Goal: Feedback & Contribution: Submit feedback/report problem

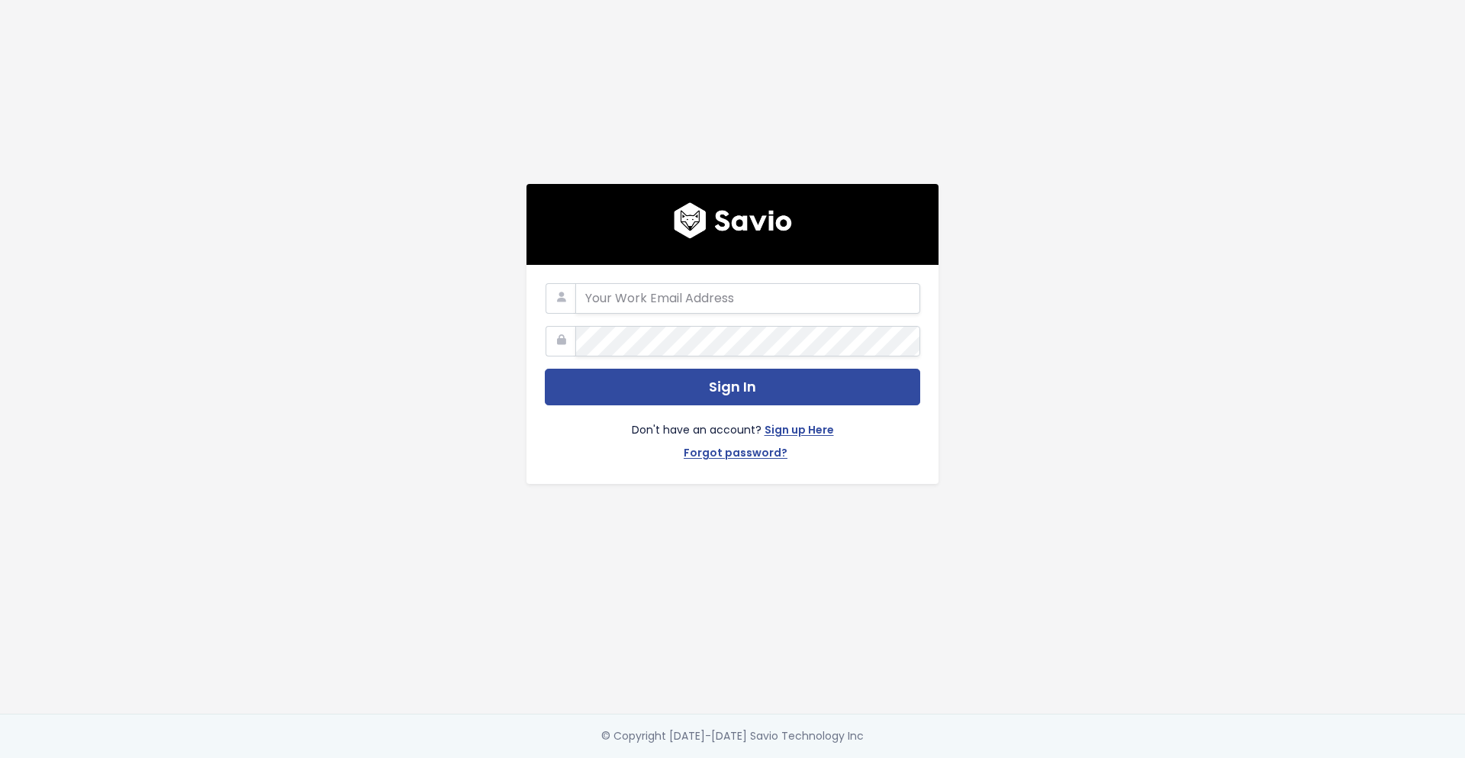
click at [756, 312] on form "Sign In Don't have an account? Sign up Here Forgot password?" at bounding box center [732, 374] width 375 height 182
click at [745, 285] on input "email" at bounding box center [747, 298] width 345 height 31
click at [745, 284] on input "email" at bounding box center [747, 298] width 345 height 31
type input "andres.acosta@tai-software.com"
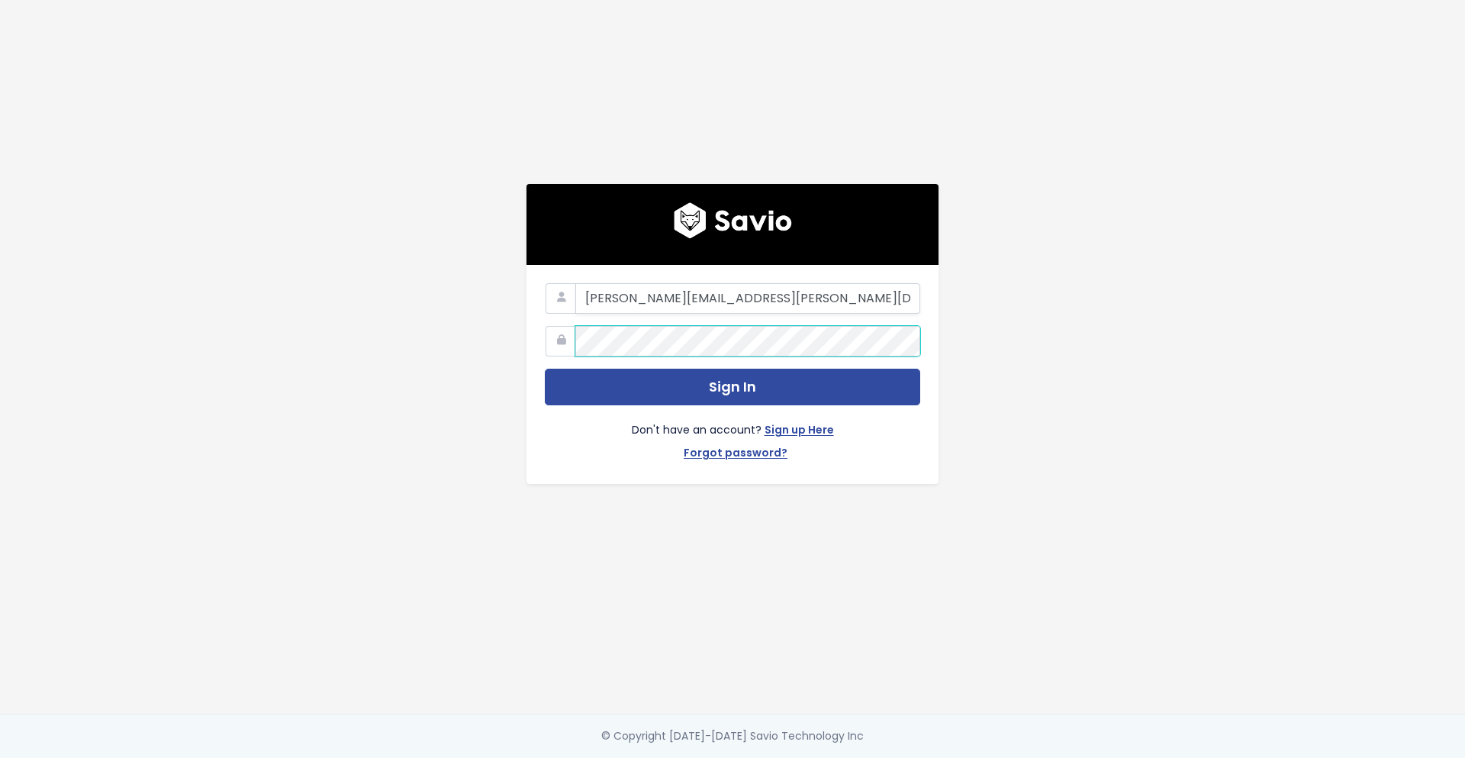
click at [545, 369] on button "Sign In" at bounding box center [732, 387] width 375 height 37
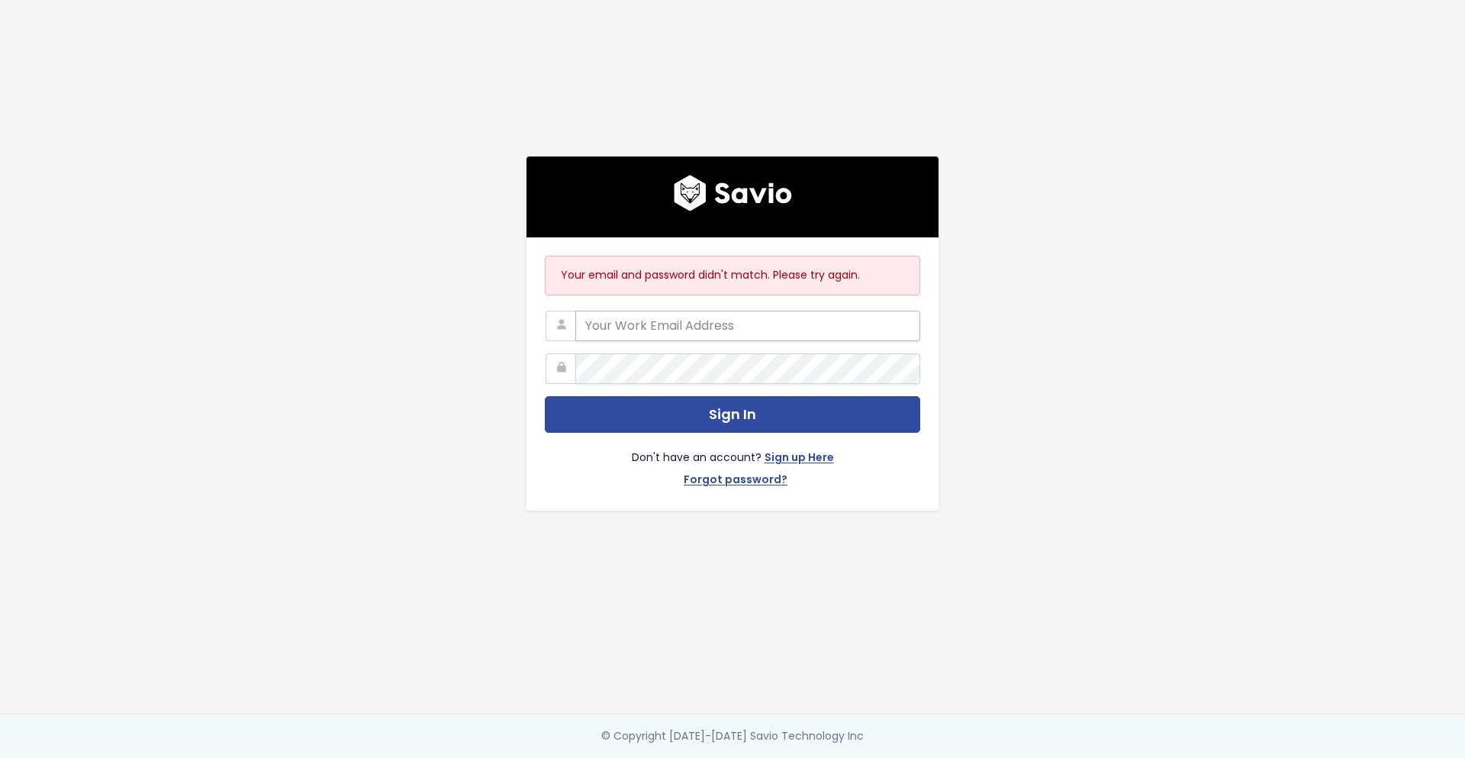
click at [726, 321] on input "email" at bounding box center [747, 326] width 345 height 31
click at [726, 320] on input "email" at bounding box center [747, 326] width 345 height 31
type input "[PERSON_NAME][EMAIL_ADDRESS][PERSON_NAME][DOMAIN_NAME]"
click at [545, 396] on button "Sign In" at bounding box center [732, 414] width 375 height 37
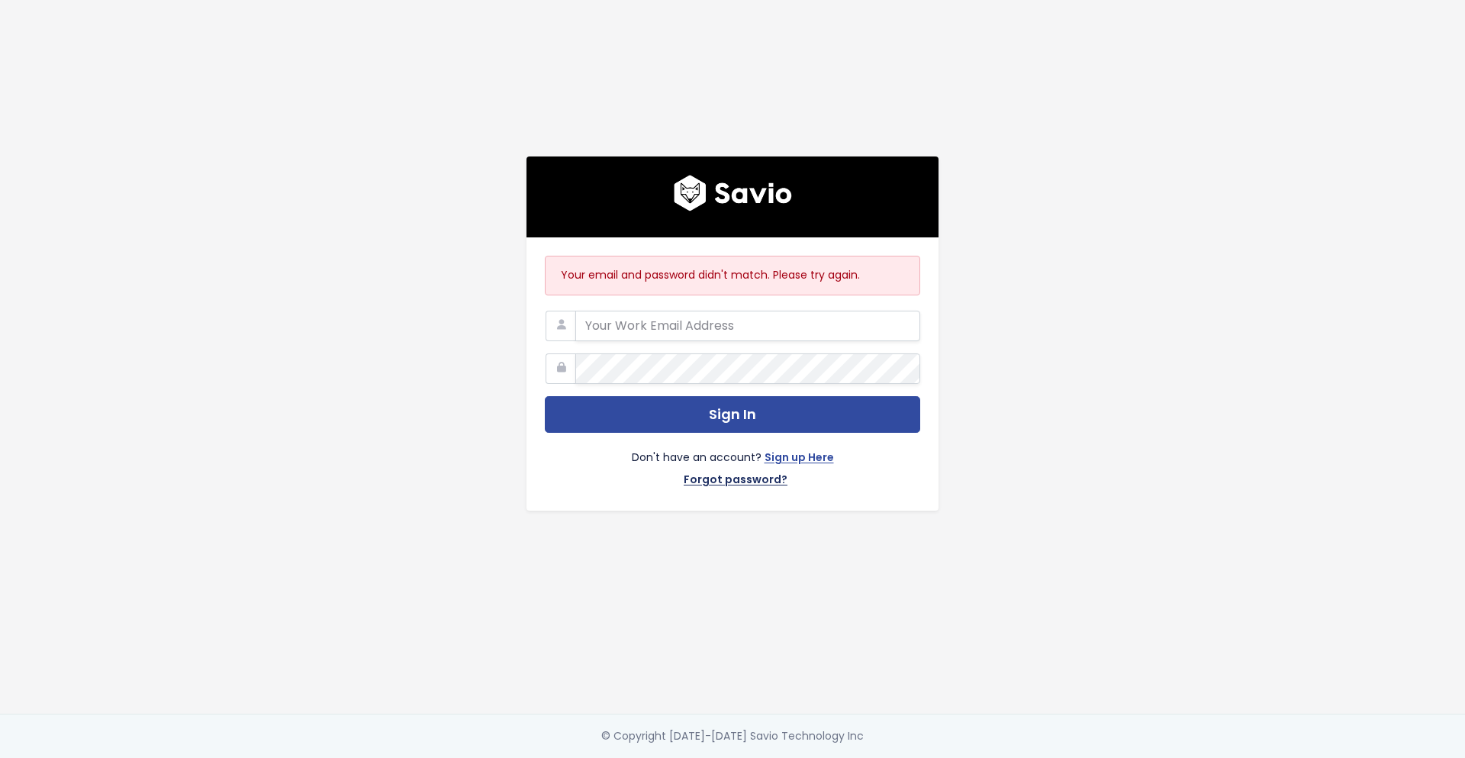
click at [742, 474] on link "Forgot password?" at bounding box center [736, 481] width 104 height 22
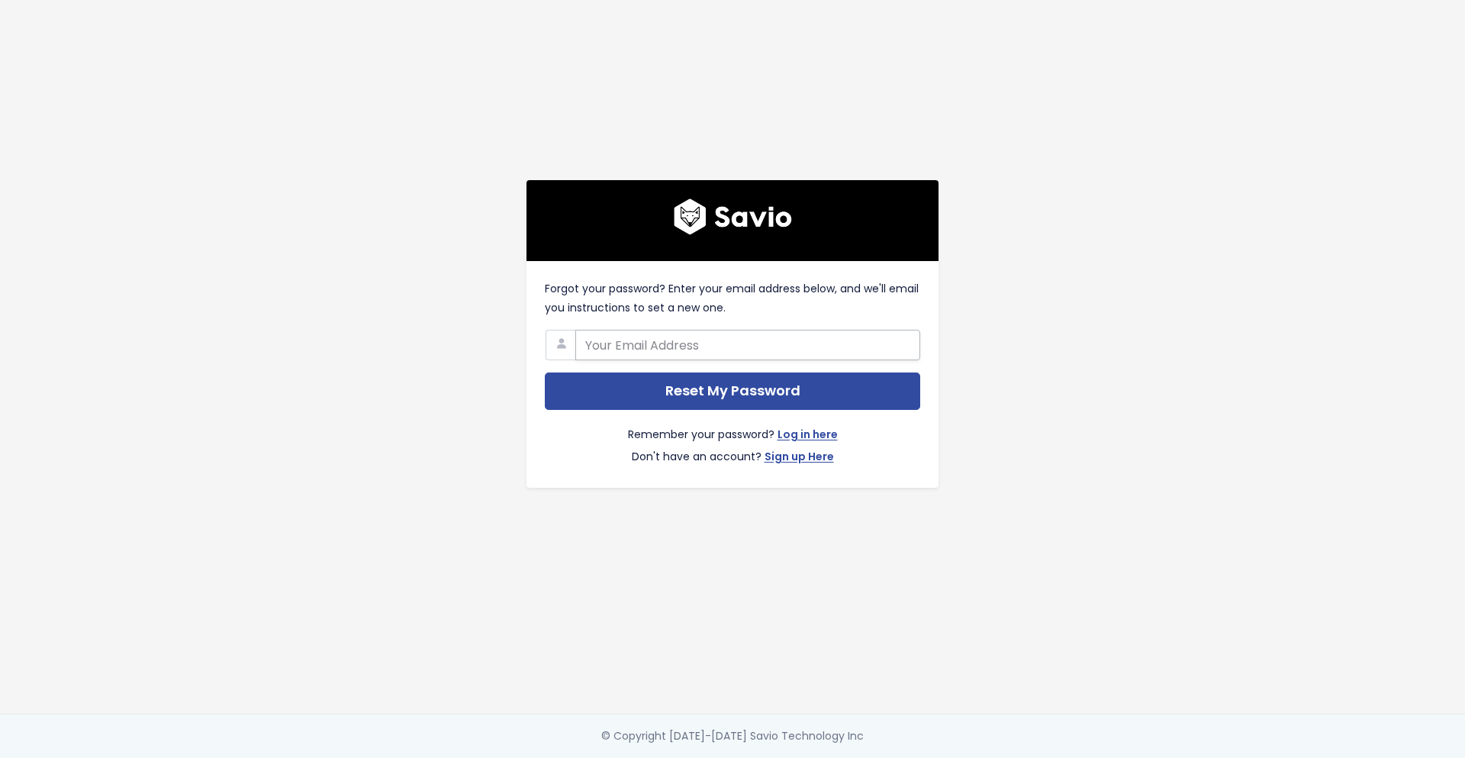
click at [714, 336] on input "text" at bounding box center [747, 345] width 345 height 31
click at [714, 335] on input "text" at bounding box center [747, 345] width 345 height 31
click at [694, 342] on input "text" at bounding box center [747, 345] width 345 height 31
type input "[PERSON_NAME][EMAIL_ADDRESS][PERSON_NAME][DOMAIN_NAME]"
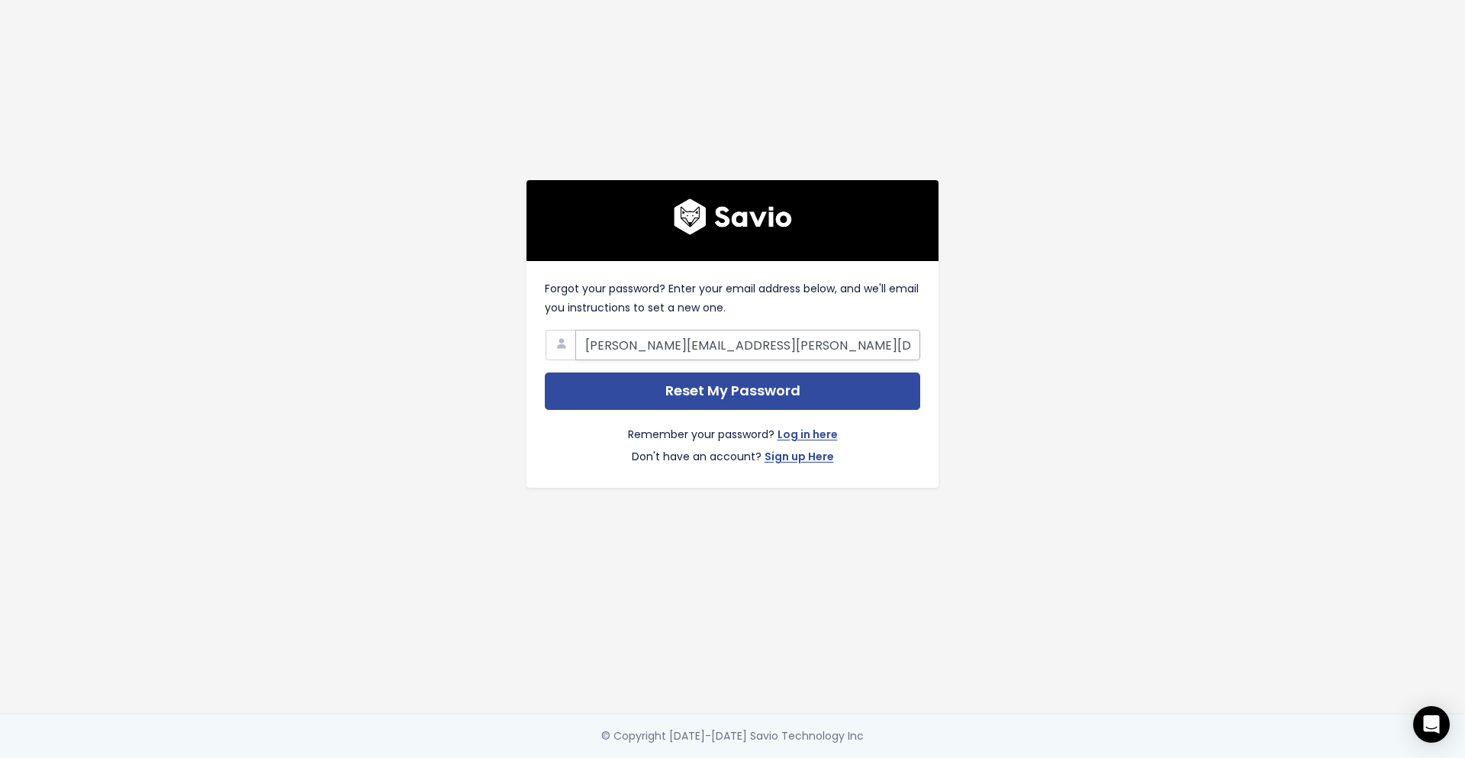
click at [545, 372] on input "Reset My Password" at bounding box center [732, 390] width 375 height 37
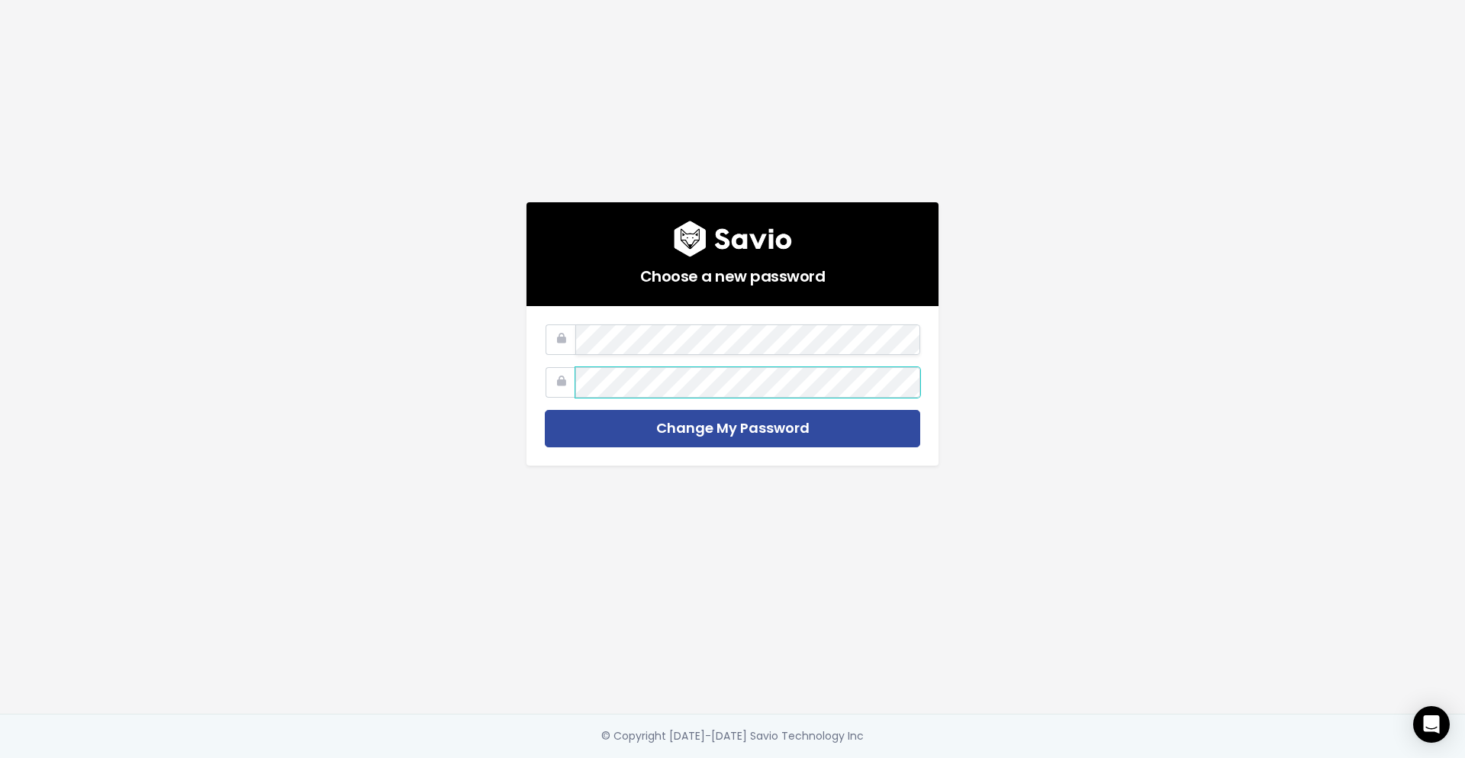
click at [545, 410] on input "Change My Password" at bounding box center [732, 428] width 375 height 37
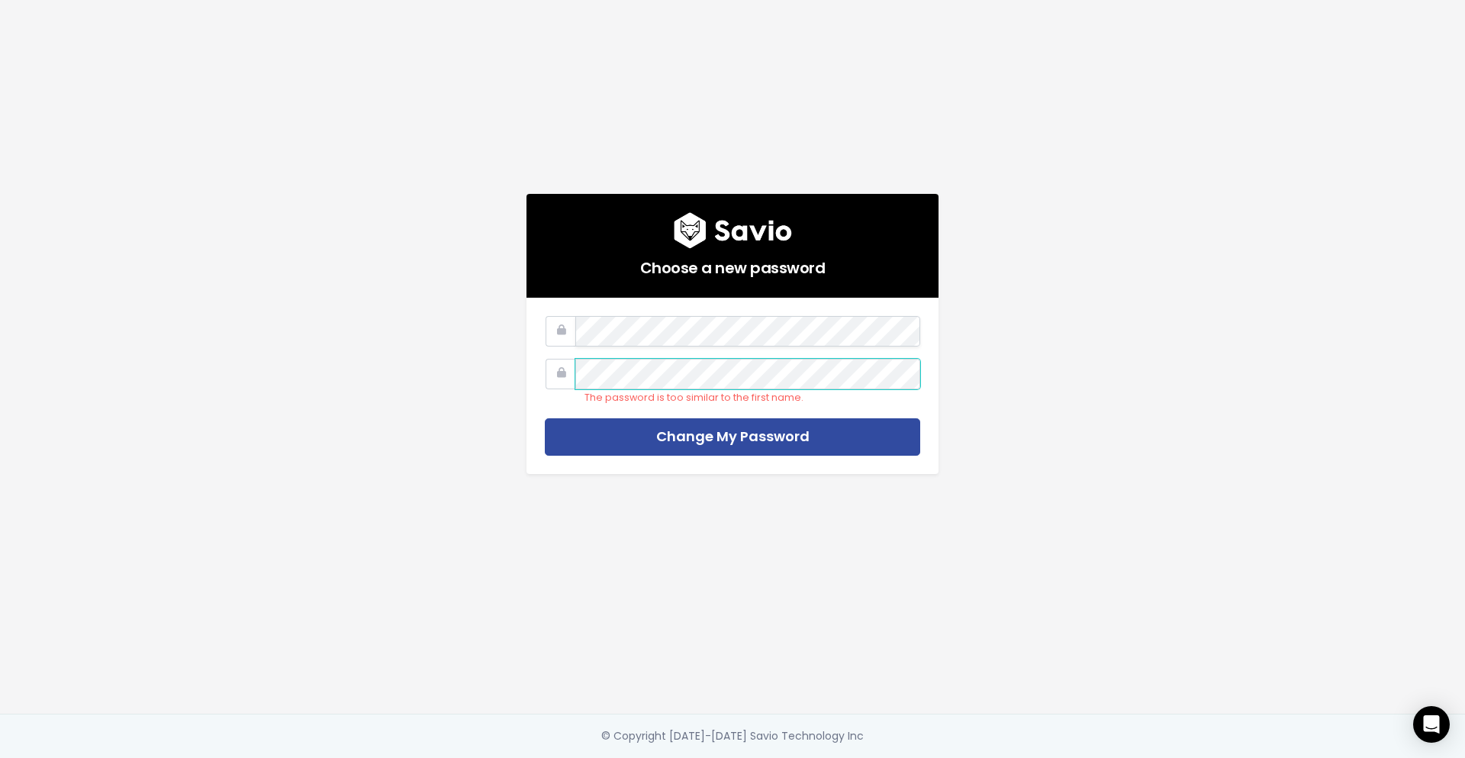
click at [545, 418] on input "Change My Password" at bounding box center [732, 436] width 375 height 37
click at [723, 388] on li "The two password fields didn’t match." at bounding box center [752, 386] width 336 height 40
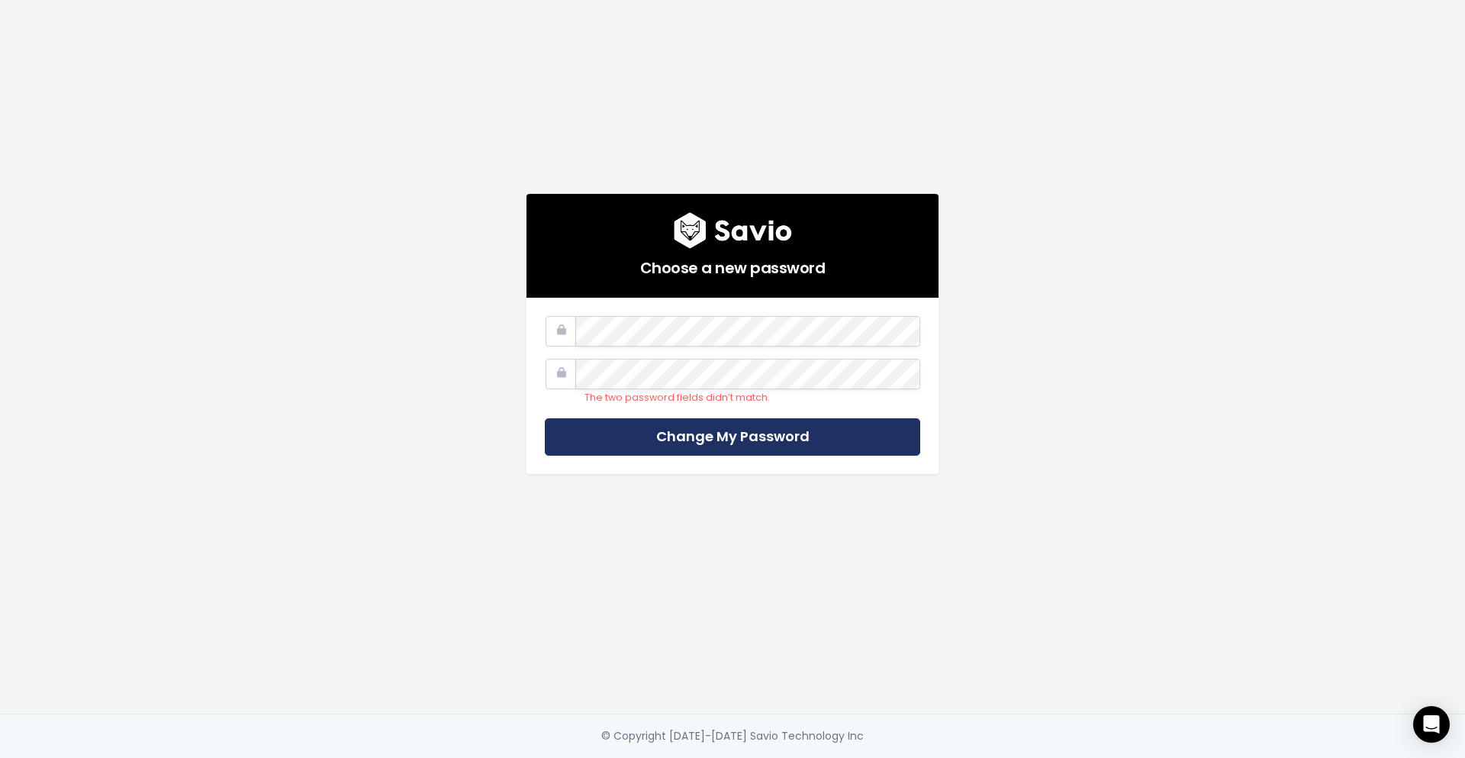
click at [715, 433] on input "Change My Password" at bounding box center [732, 436] width 375 height 37
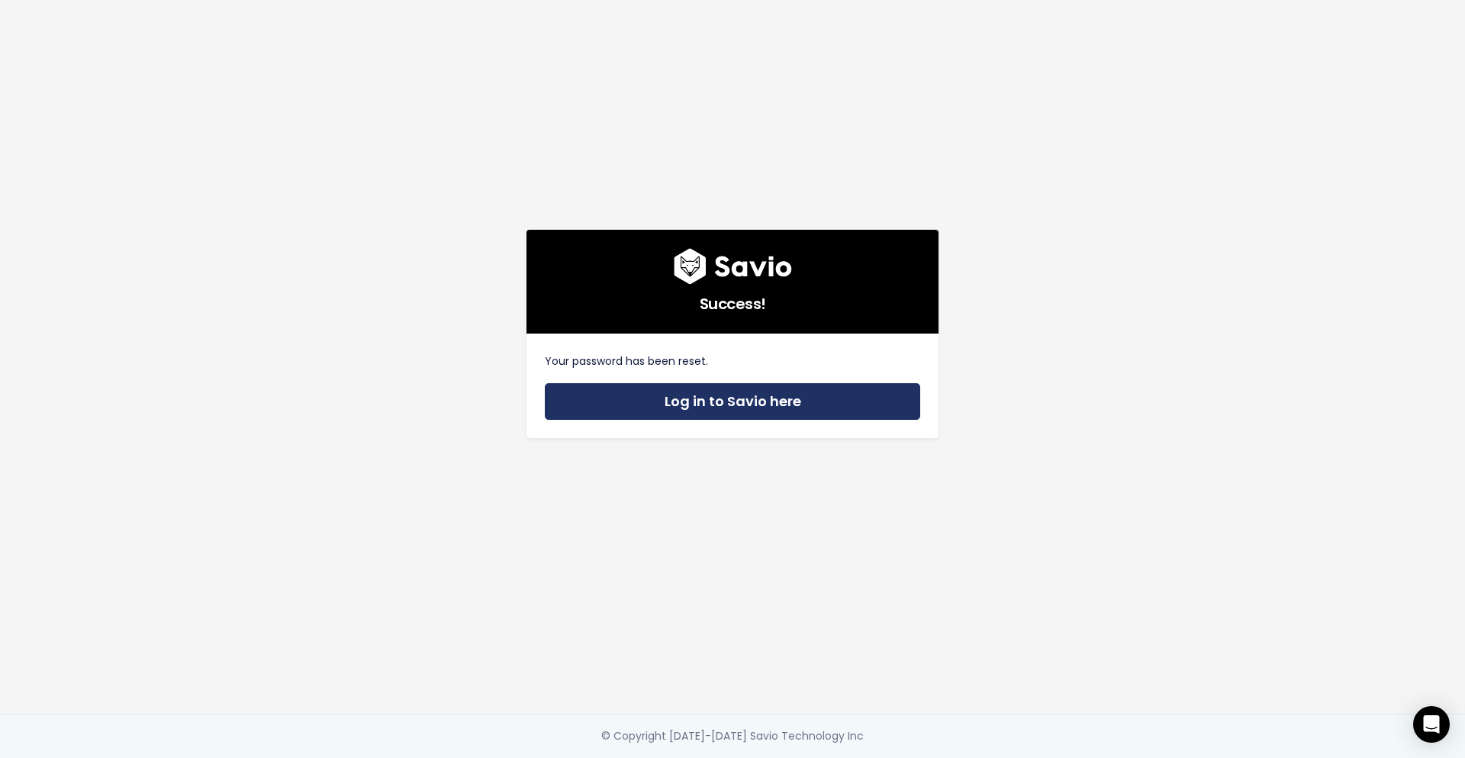
click at [845, 388] on link "Log in to Savio here" at bounding box center [732, 401] width 375 height 37
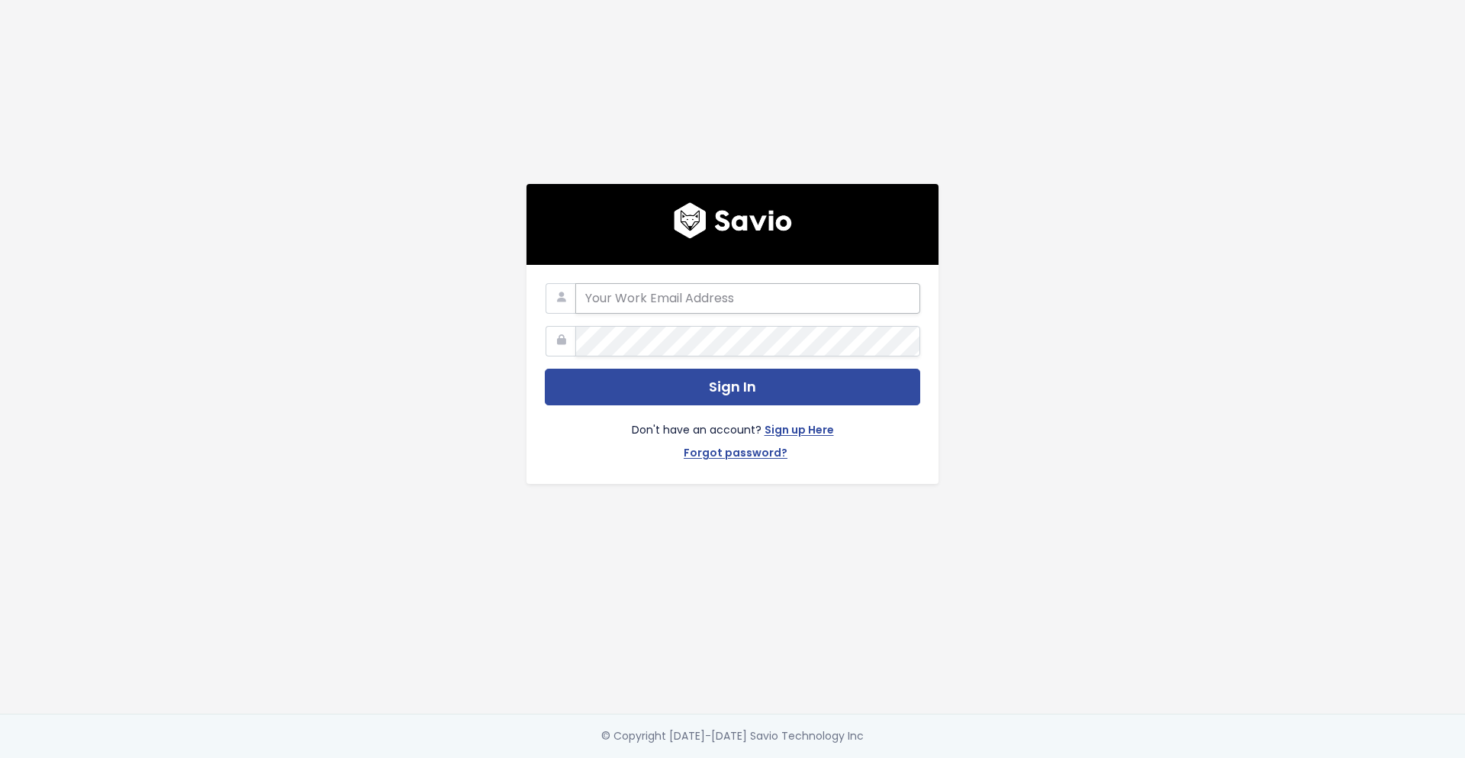
click at [778, 283] on input "email" at bounding box center [747, 298] width 345 height 31
type input "andres.acosta@tai-software.com"
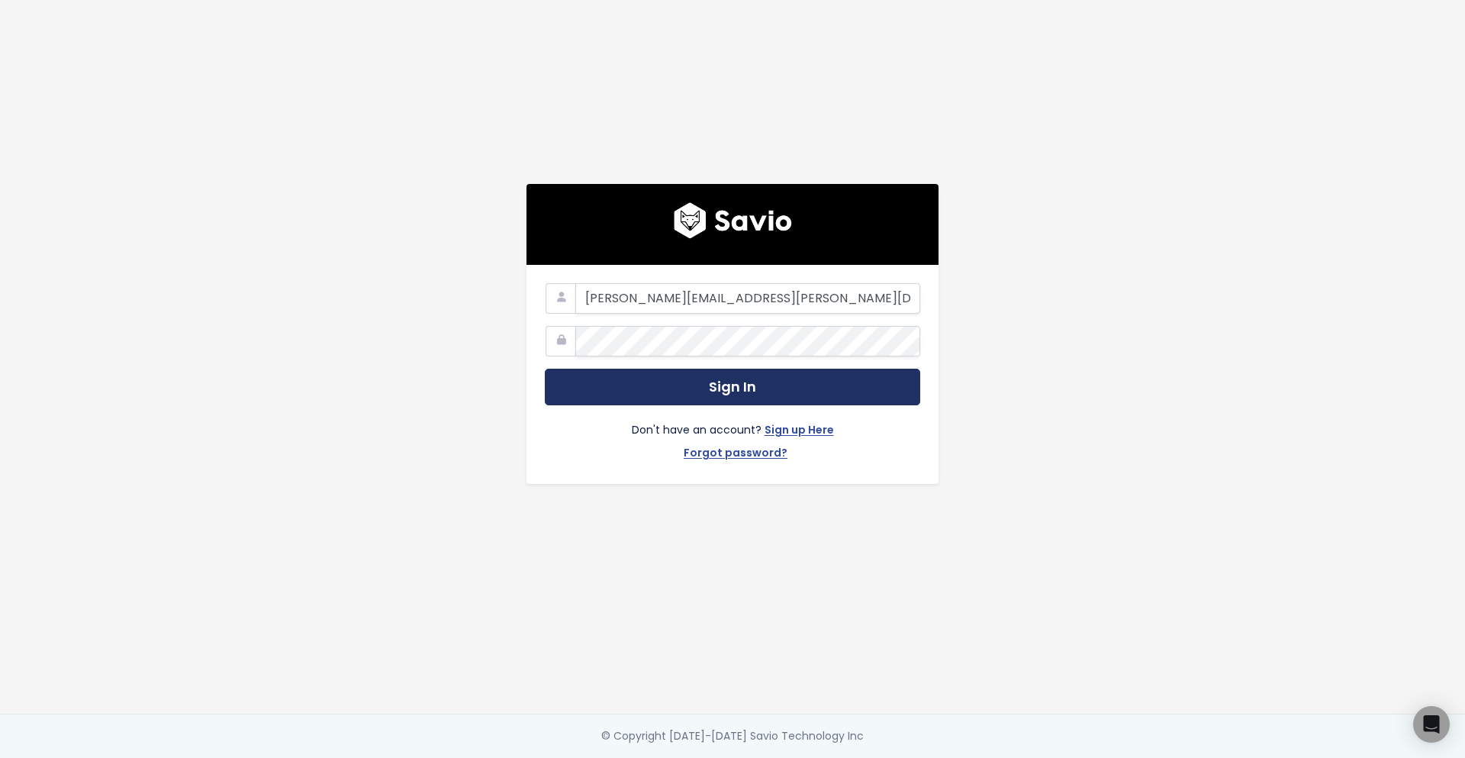
click at [702, 383] on button "Sign In" at bounding box center [732, 387] width 375 height 37
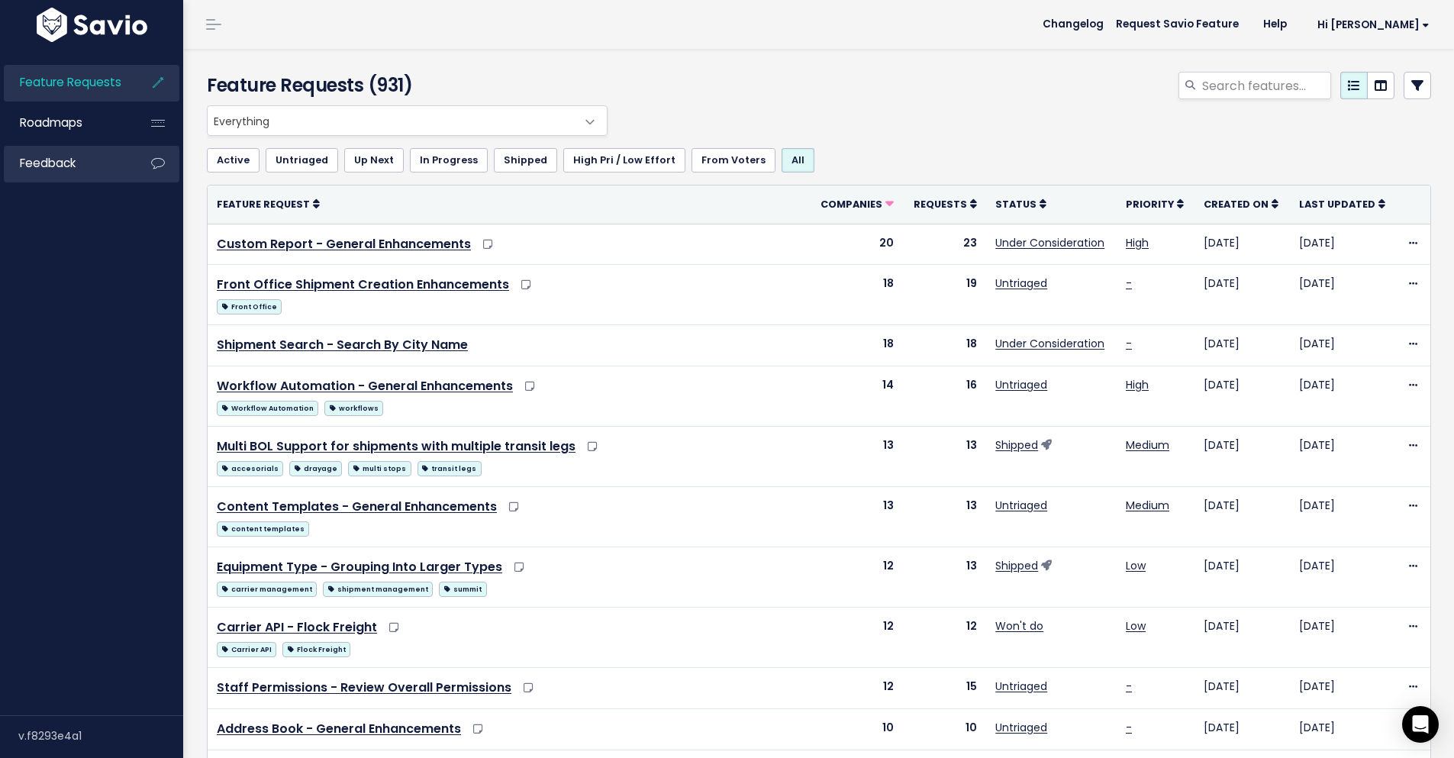
click at [92, 161] on link "Feedback" at bounding box center [65, 163] width 123 height 35
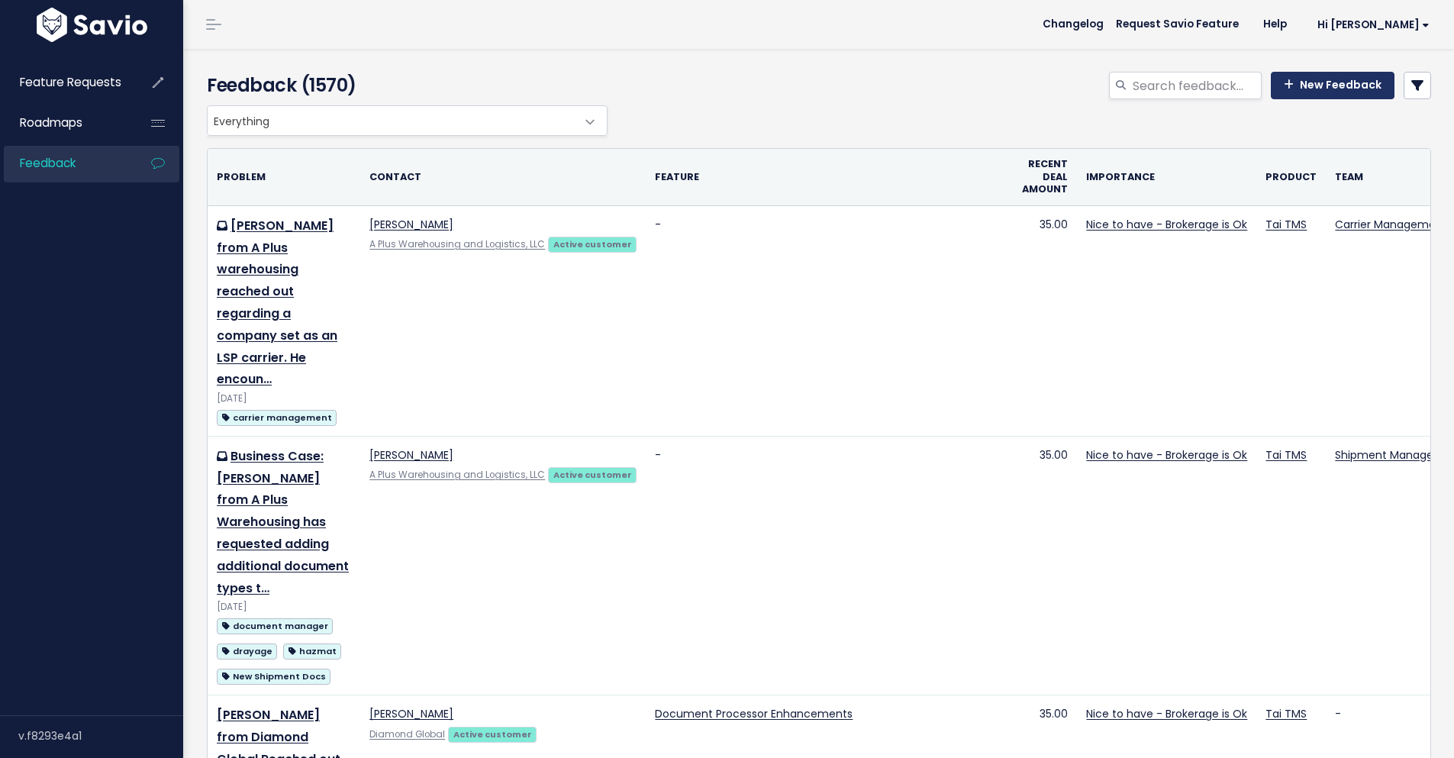
click at [1356, 96] on link "New Feedback" at bounding box center [1332, 85] width 124 height 27
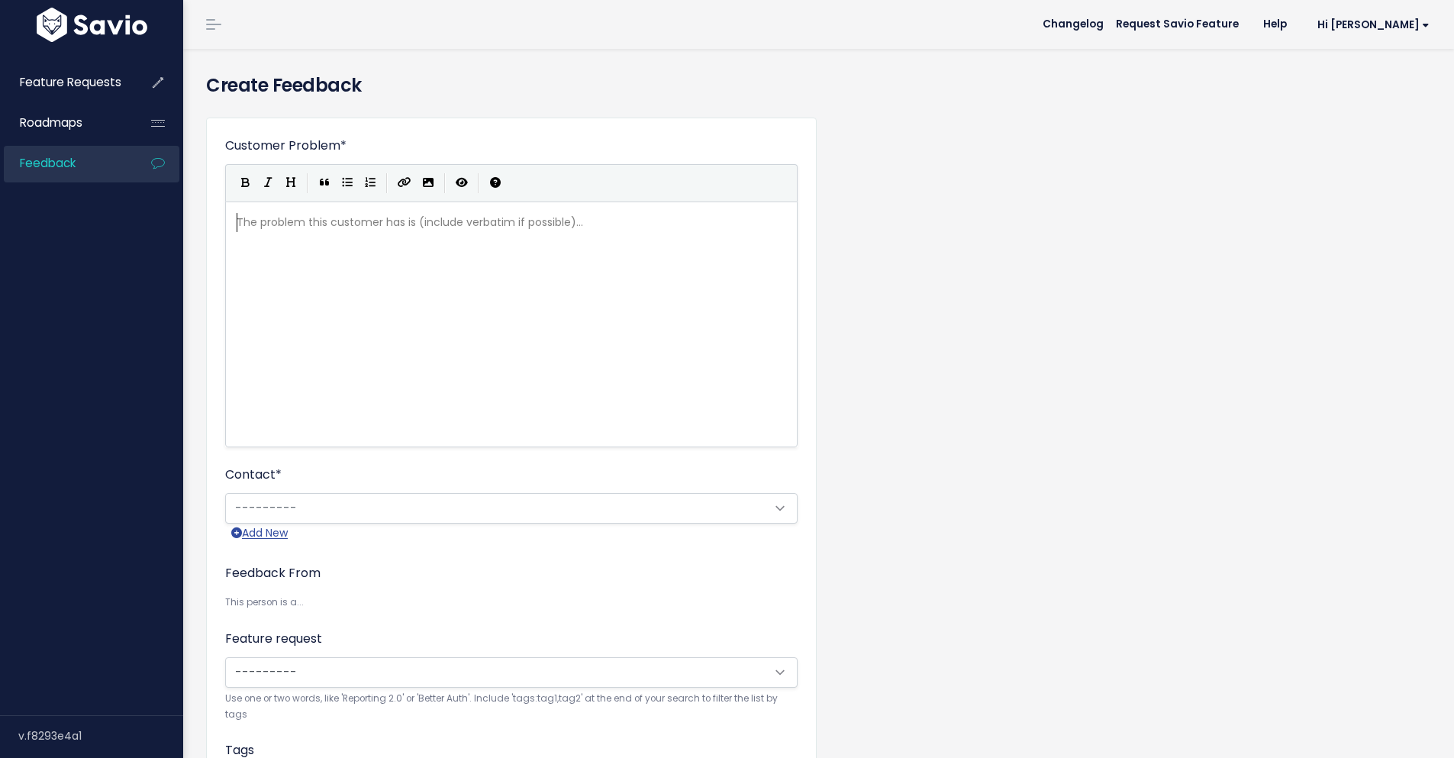
scroll to position [2, 0]
drag, startPoint x: 430, startPoint y: 286, endPoint x: 438, endPoint y: 289, distance: 8.2
click at [438, 289] on div "The problem this customer has is (include verbatim if possible)... xxxxxxxxxx ​" at bounding box center [530, 343] width 594 height 267
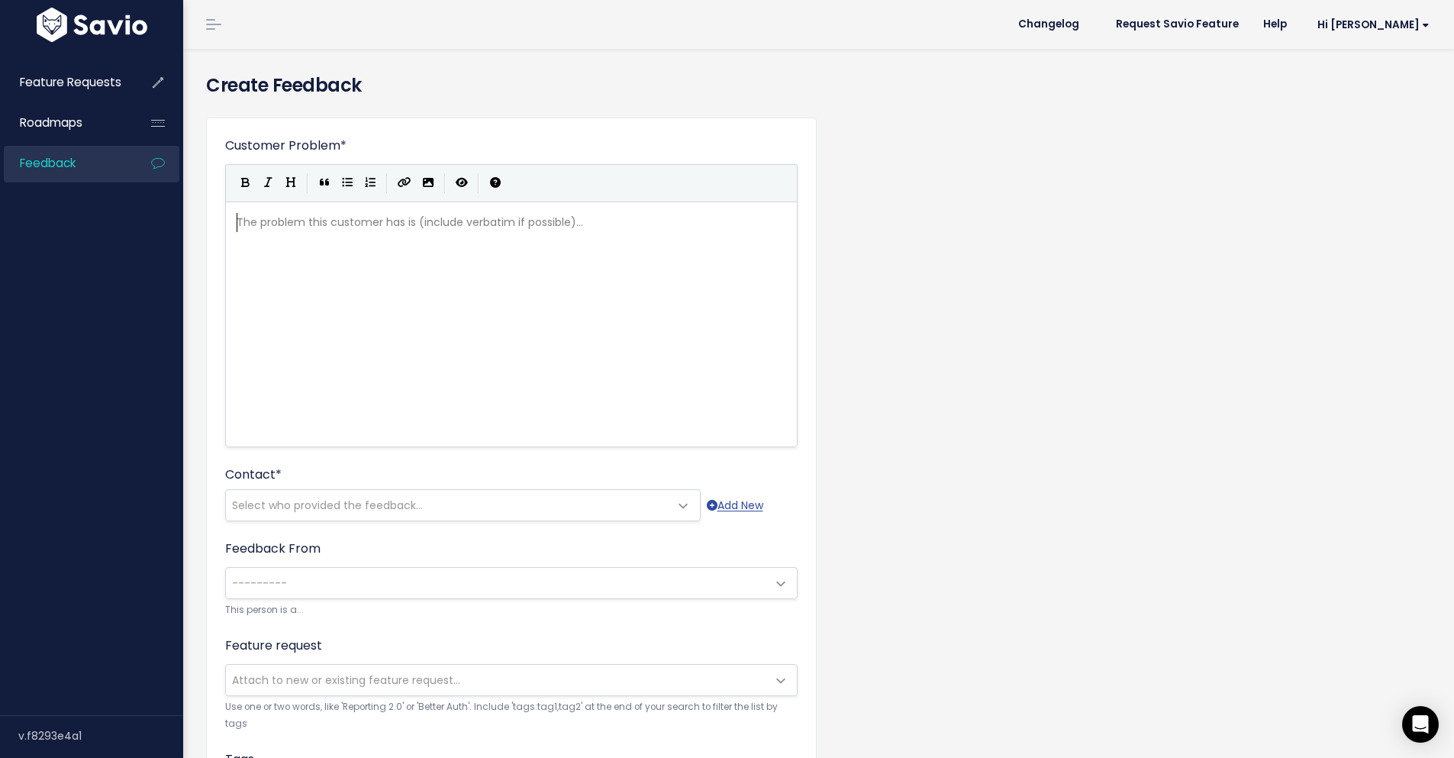
click at [672, 285] on div "The problem this customer has is (include verbatim if possible)... xxxxxxxxxx ​" at bounding box center [530, 343] width 594 height 267
click at [540, 240] on div "The problem this customer has is (include verbatim if possible)... xxxxxxxxxx ​" at bounding box center [530, 343] width 594 height 267
type textarea "Bedrock Logistics is requesting for the shipmetn"
drag, startPoint x: 446, startPoint y: 256, endPoint x: 446, endPoint y: 243, distance: 12.2
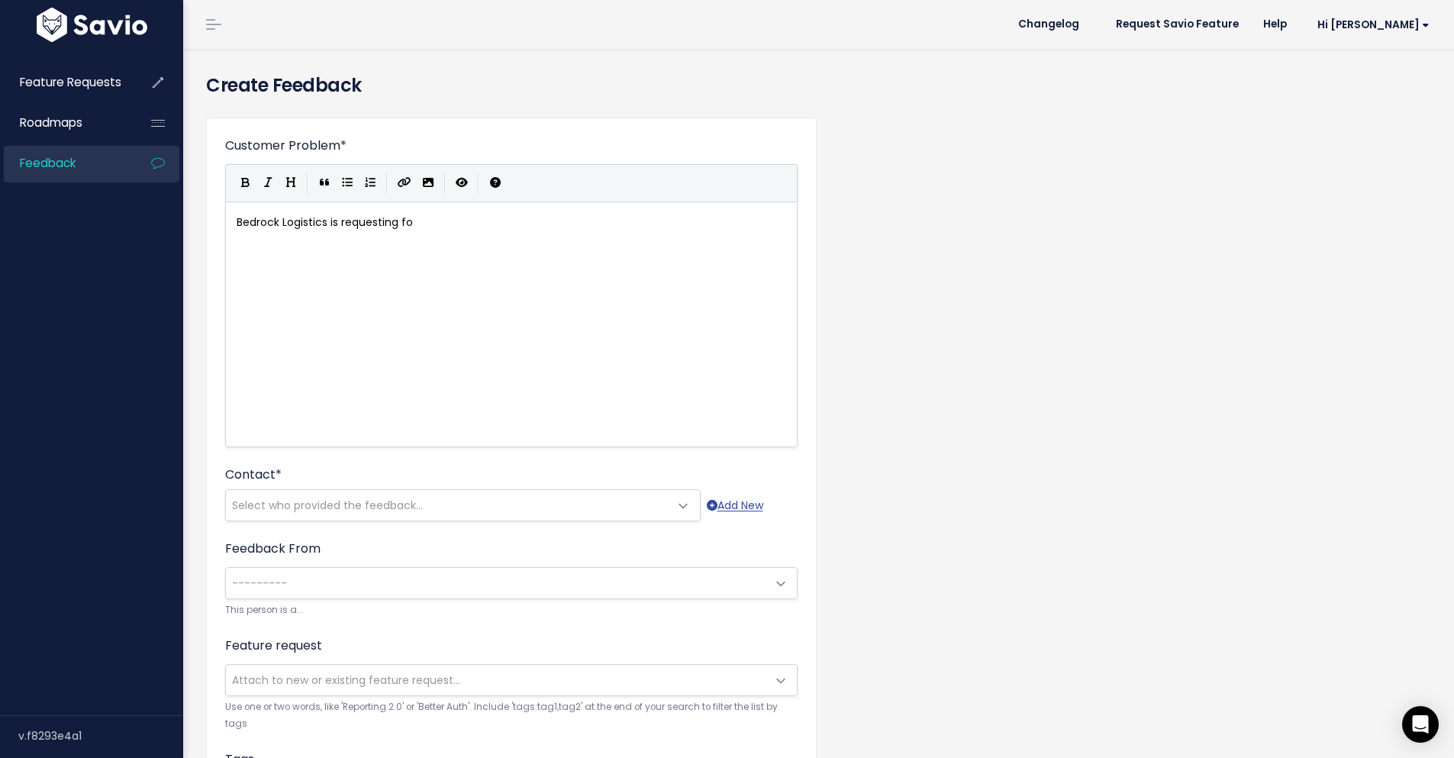
click at [446, 256] on div "xxxxxxxxxx Bedrock Logistics is requesting fo" at bounding box center [530, 343] width 594 height 267
type textarea "equesting fo"
type textarea "ck Logistics request"
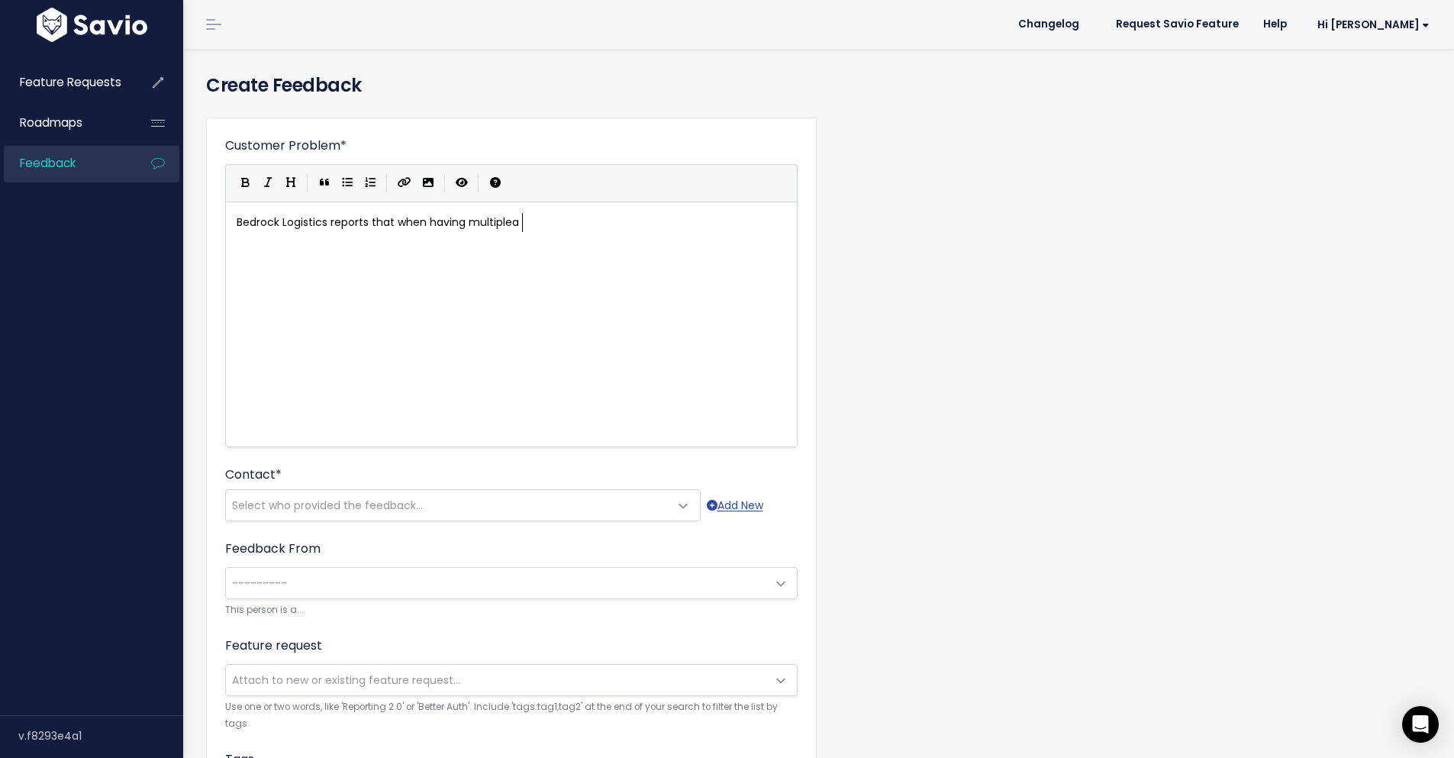
type textarea "ports that when having multiplea d"
type textarea "additional stops within a single shipment, the column date/time only shows the …"
type textarea "date"
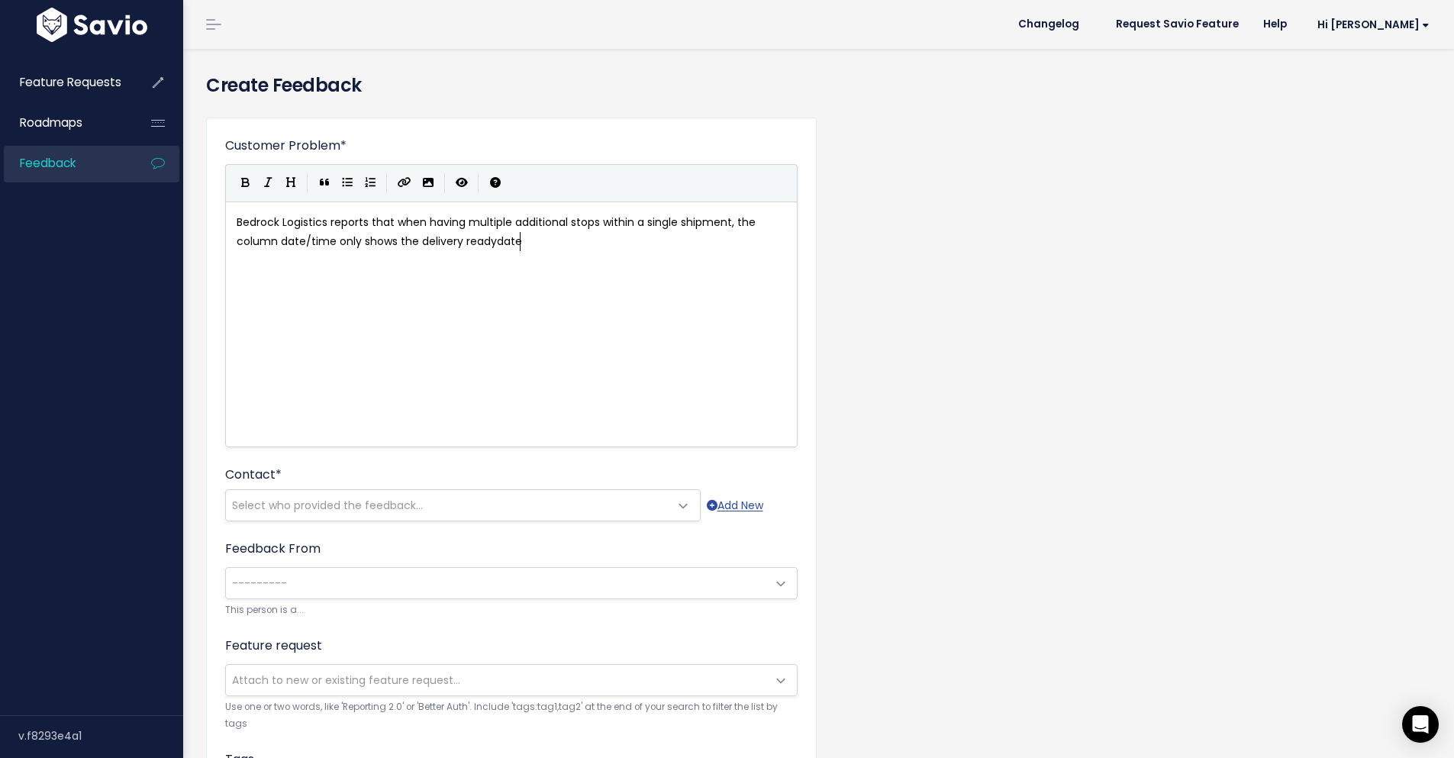
scroll to position [5, 24]
type textarea "date/time but m"
type textarea "omits the rest of the dan"
type textarea "te range ()"
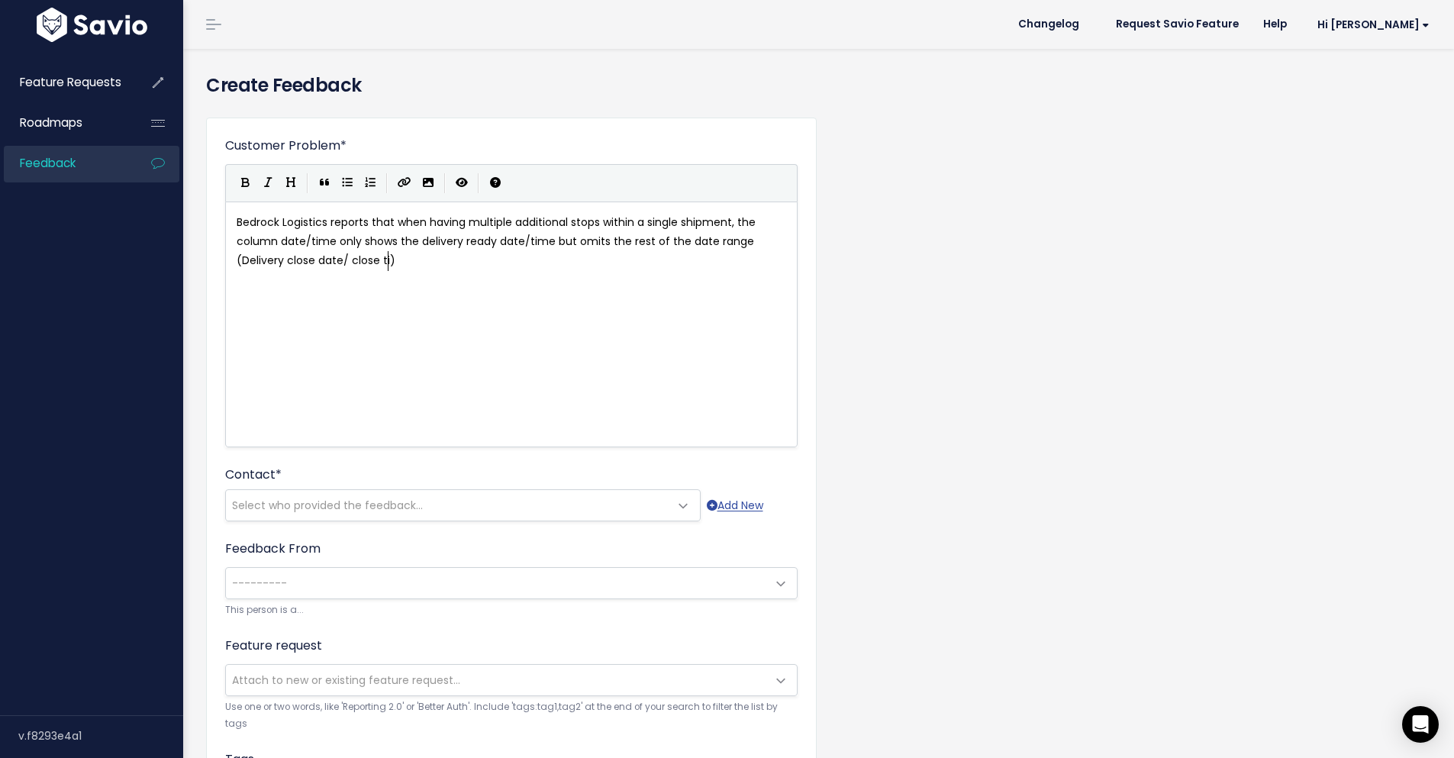
type textarea "Delivery close date/ close time"
click at [462, 272] on div "x Bedrock Logistics reports that when having multiple additional stops within a…" at bounding box center [516, 242] width 567 height 64
type textarea "wjhi"
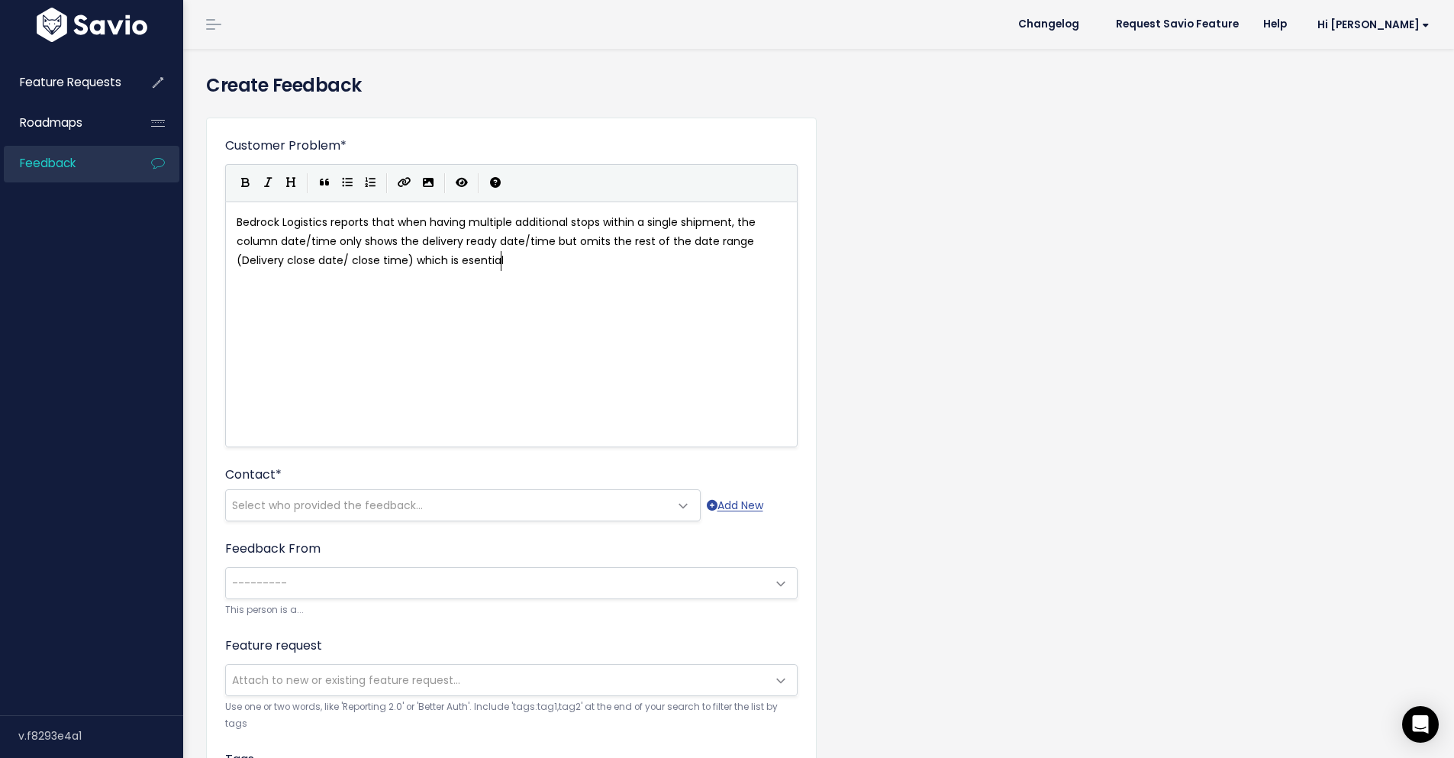
type textarea "hich is esentiall"
type textarea "for each sales re"
type textarea "carrier rep to be attentvie"
type textarea "ive when looking at the load. This can only be confirmed if they open each addi…"
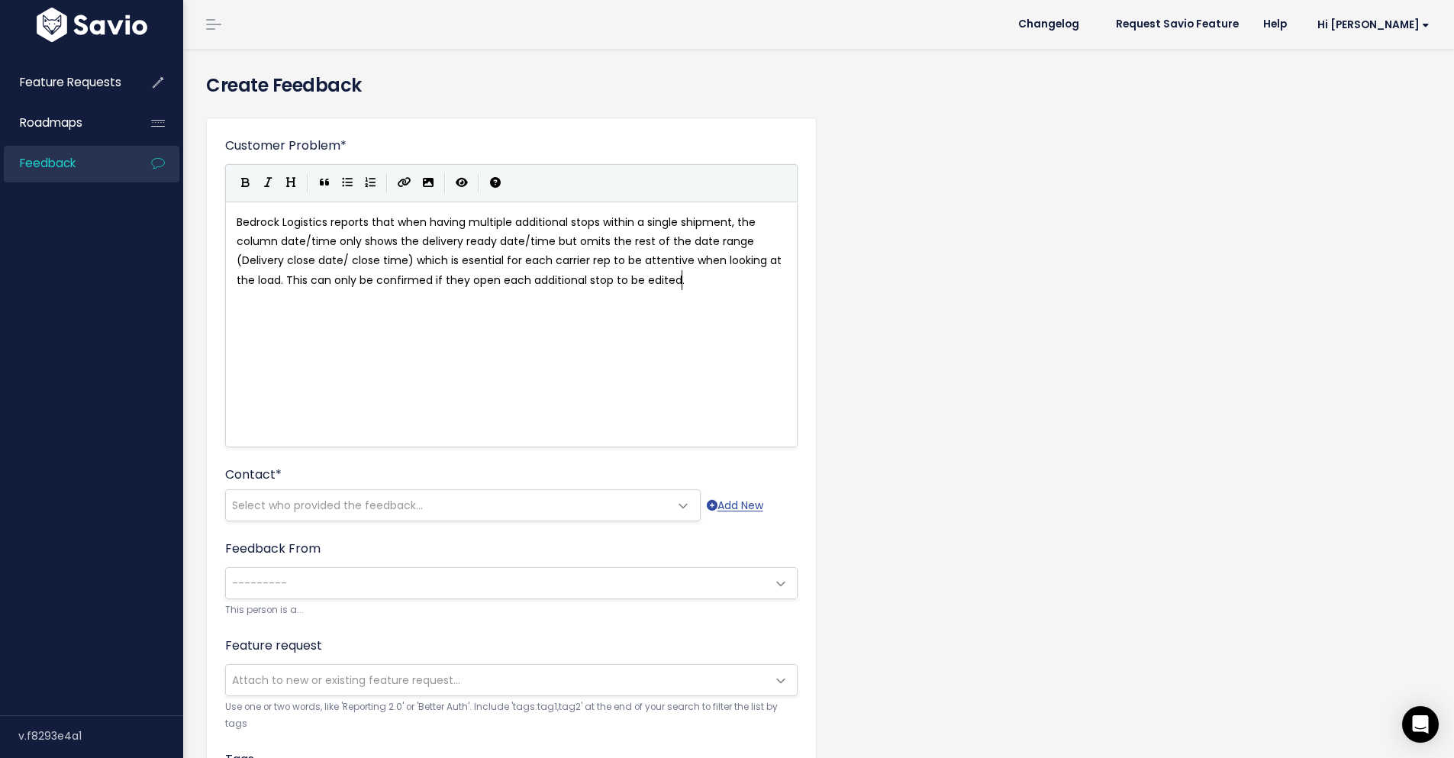
scroll to position [5, 550]
click at [1, 496] on div "Feature Requests Roadmaps Feedback" at bounding box center [91, 380] width 183 height 669
click at [749, 295] on pre "​" at bounding box center [516, 299] width 567 height 19
click at [726, 285] on pre "Bedrock Logistics reports that when having multiple additional stops within a s…" at bounding box center [516, 251] width 567 height 77
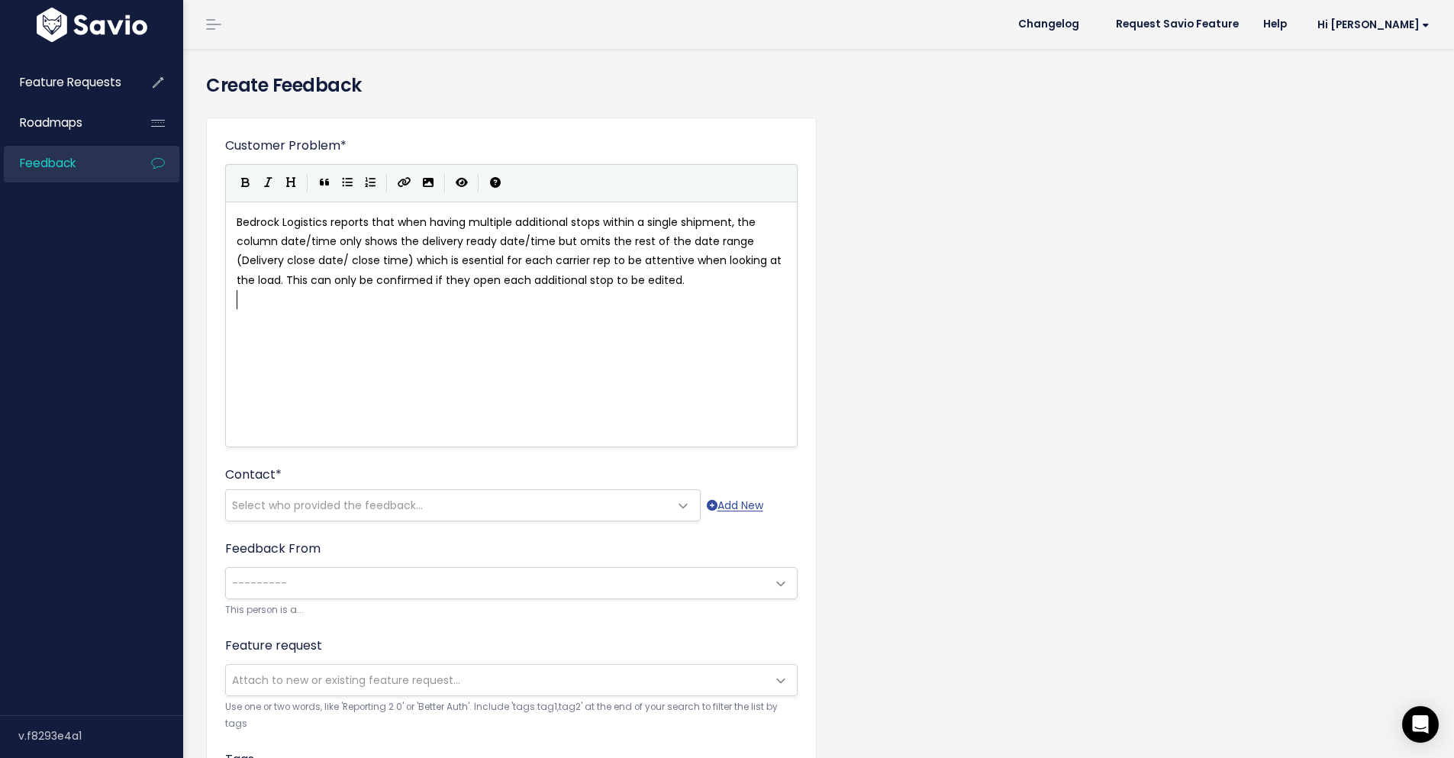
click at [716, 292] on pre "​" at bounding box center [516, 299] width 567 height 19
click at [706, 282] on pre "Bedrock Logistics reports that when having multiple additional stops within a s…" at bounding box center [516, 251] width 567 height 77
type textarea "\"
type textarea "The final goal u"
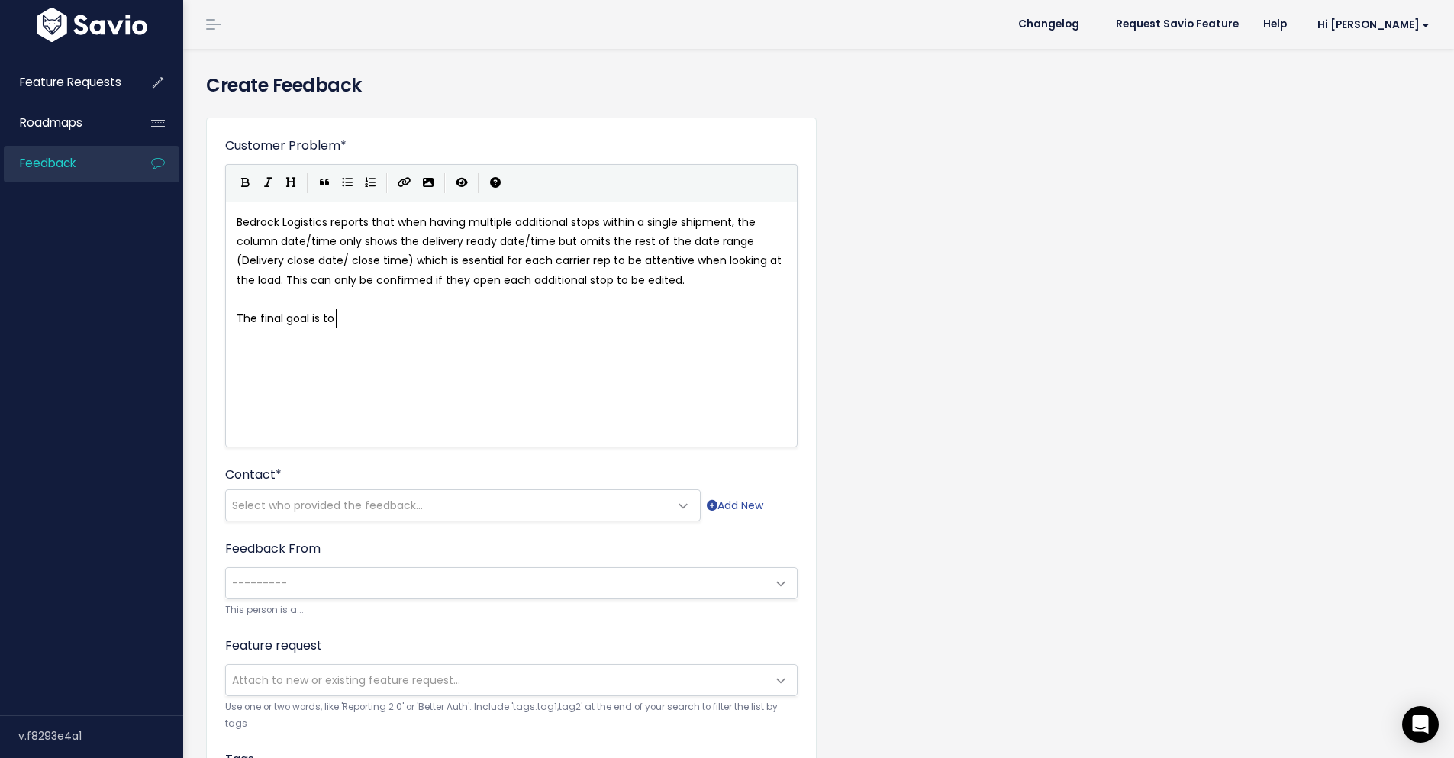
scroll to position [5, 24]
type textarea "is to take into account Delivery close date and times for the LSP us"
type textarea "back office users to see the da"
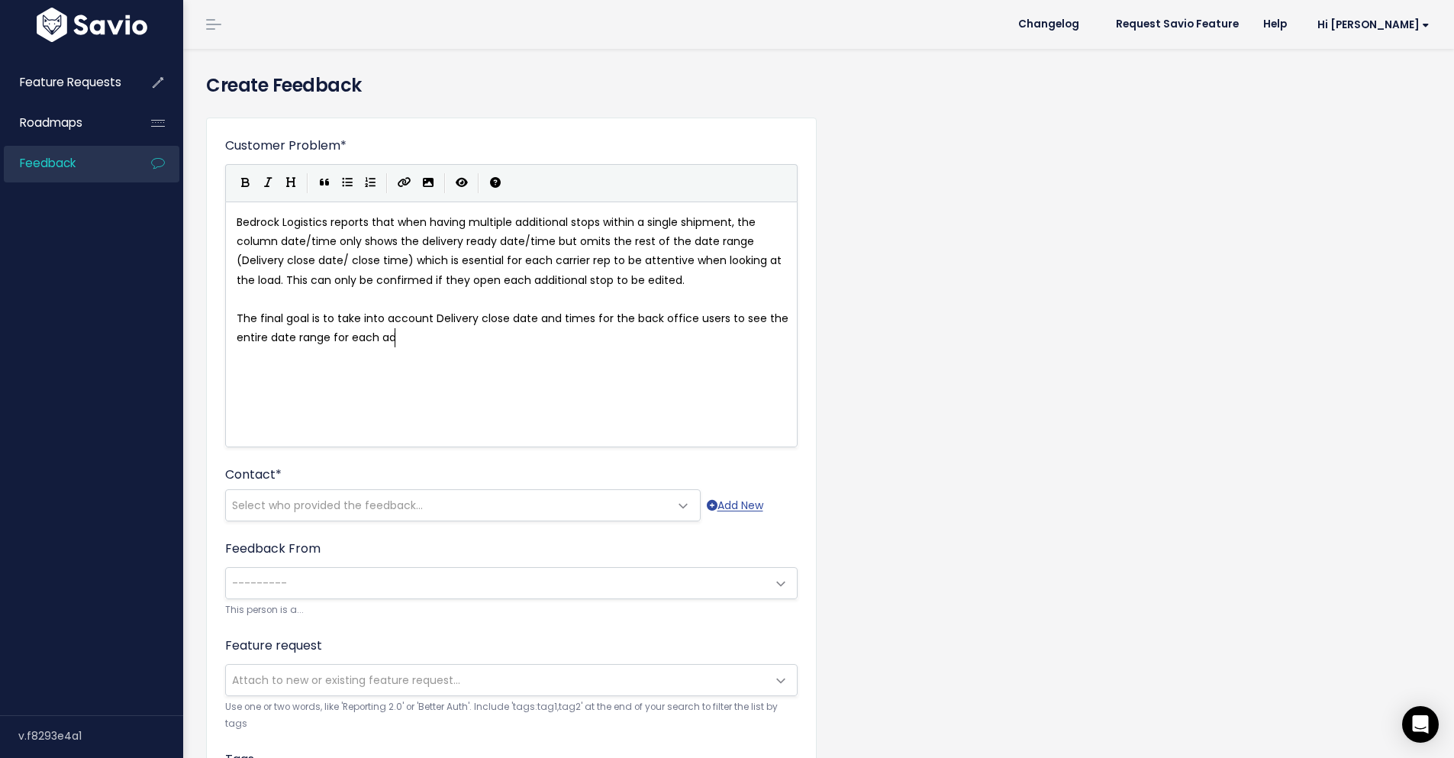
type textarea "entire date range for each addir"
type textarea "tional stop in the"
type textarea "in the date/time column ="
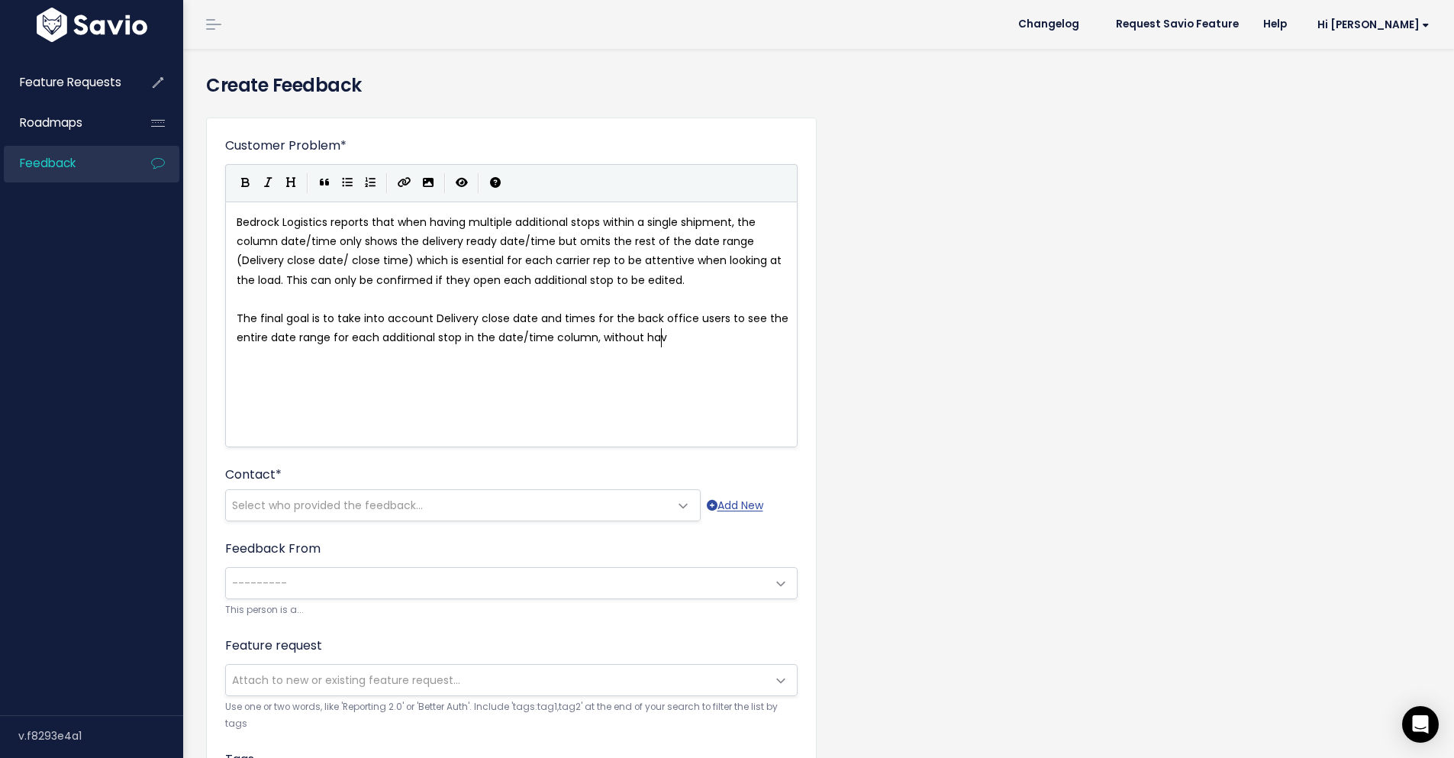
scroll to position [5, 84]
type textarea ", without having"
type textarea "/"
type textarea "."
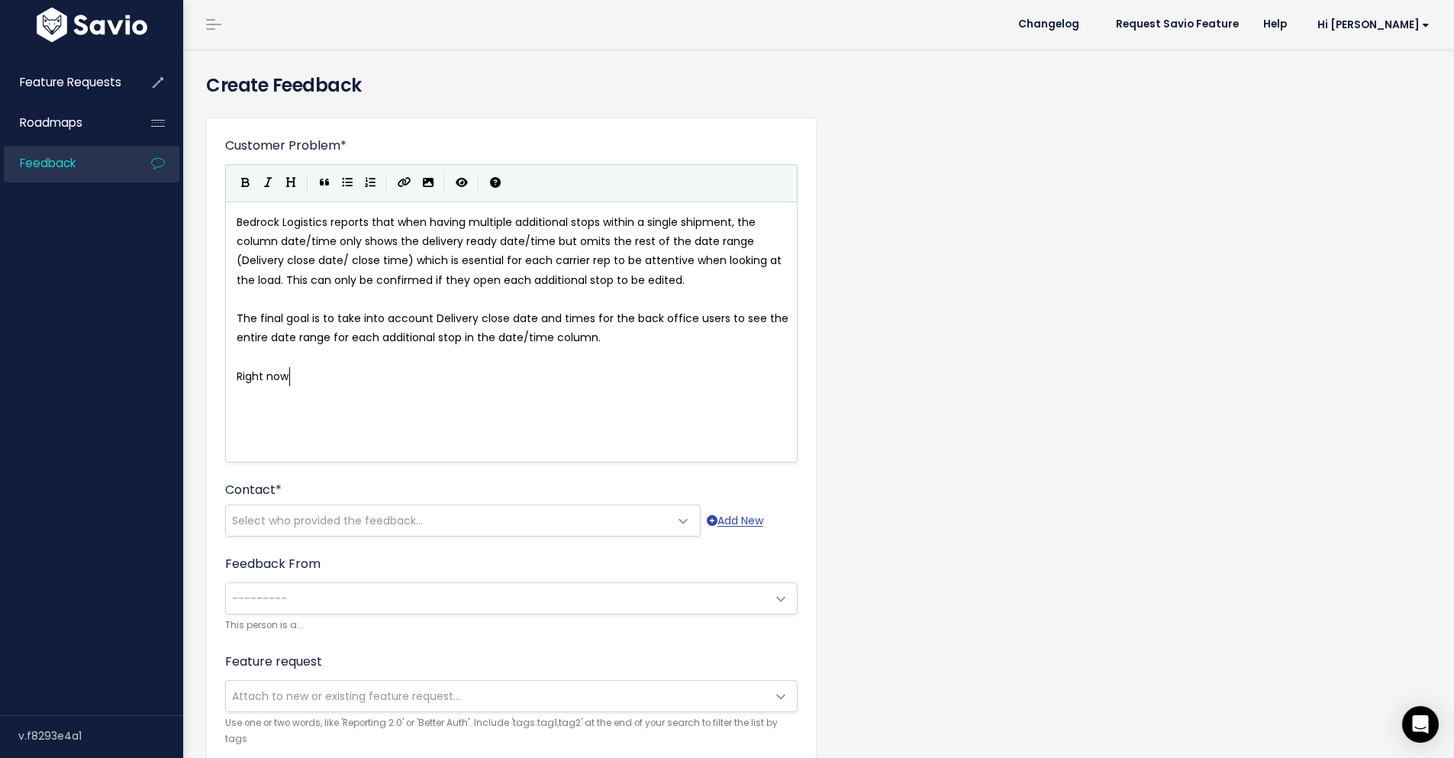
type textarea "Right now th"
type textarea ", the only way to find that information is to edit each additional stop."
click at [672, 373] on pre "Right now, the only way to find that information is to edit each additional sto…" at bounding box center [516, 376] width 567 height 19
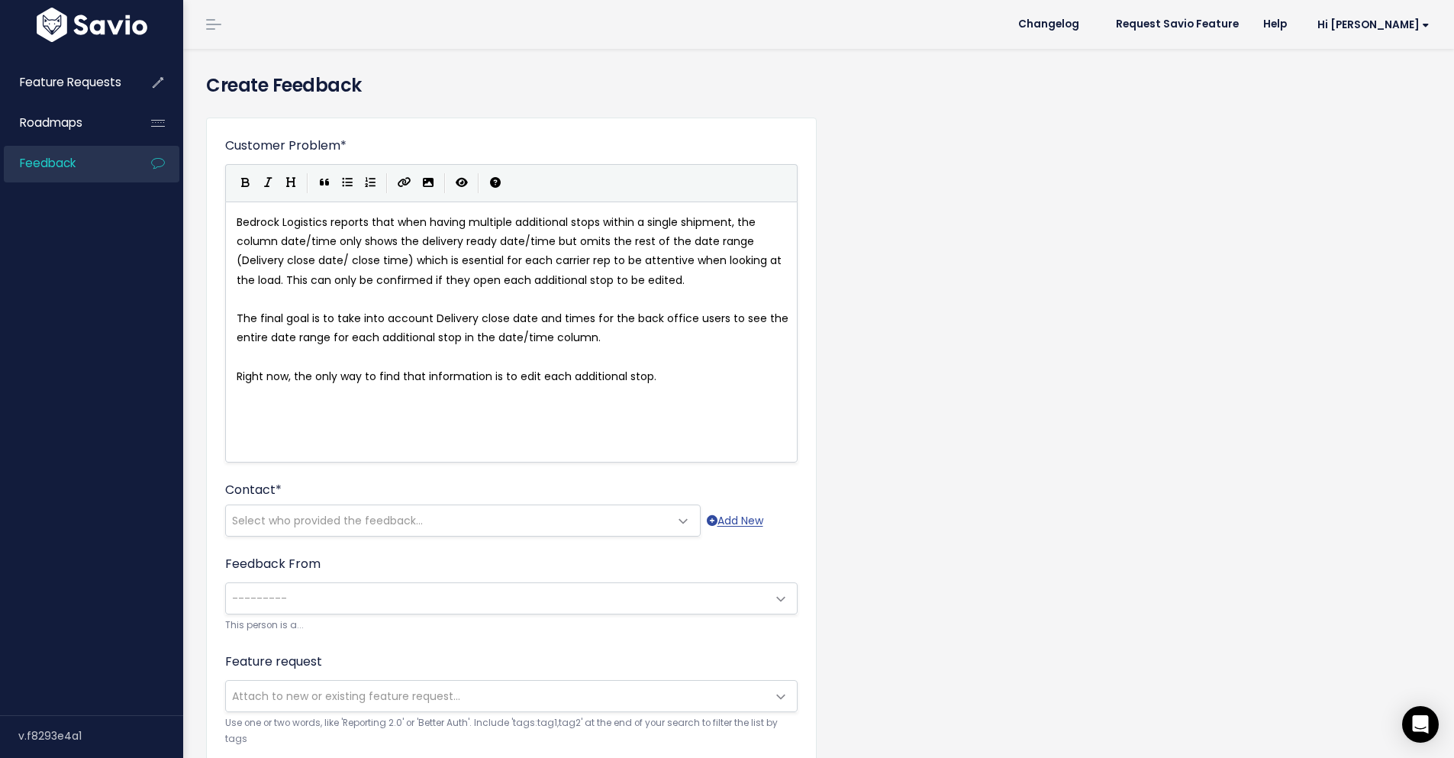
type textarea "."
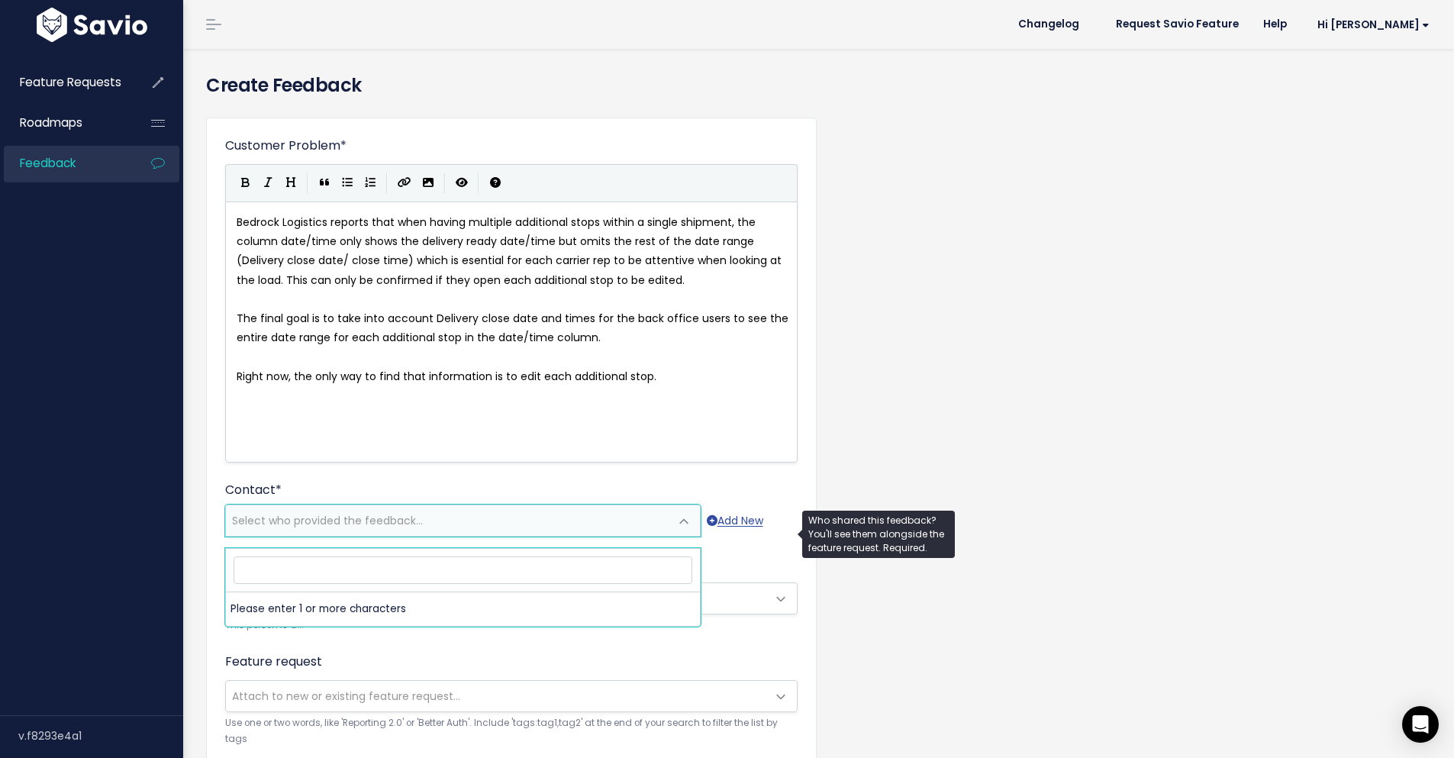
click at [396, 518] on span "Select who provided the feedback..." at bounding box center [447, 520] width 443 height 31
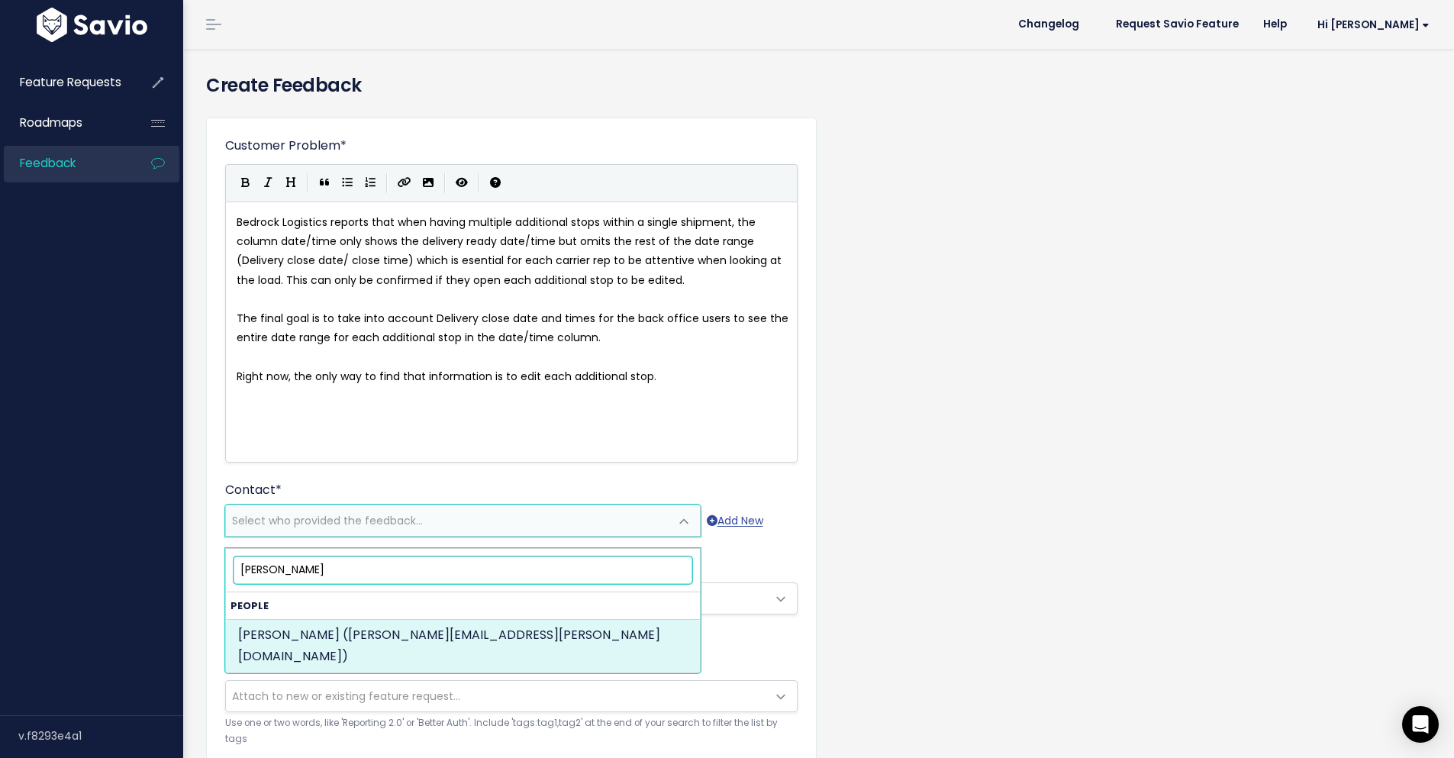
type input "brendan mcdon"
select select "ACTIVE"
select select "57735531"
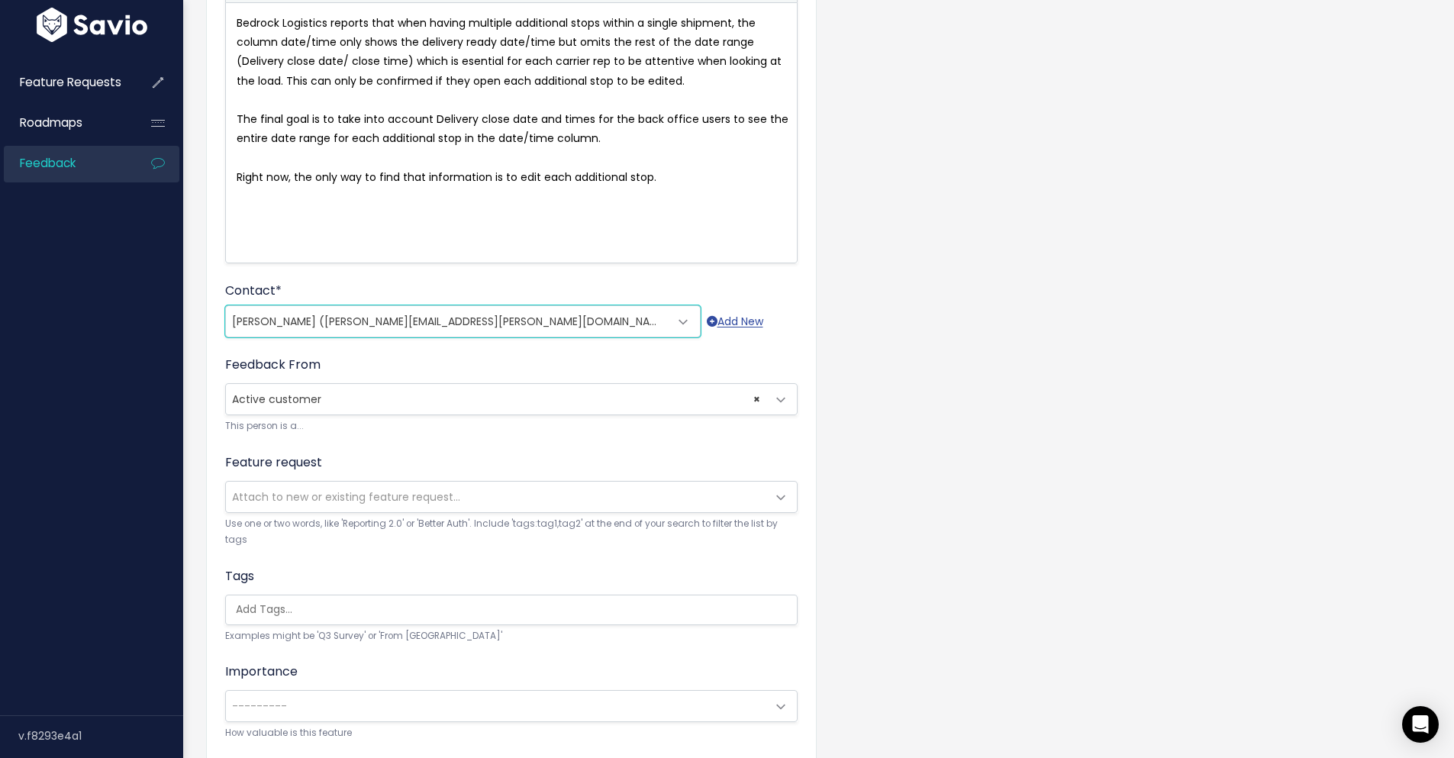
scroll to position [305, 0]
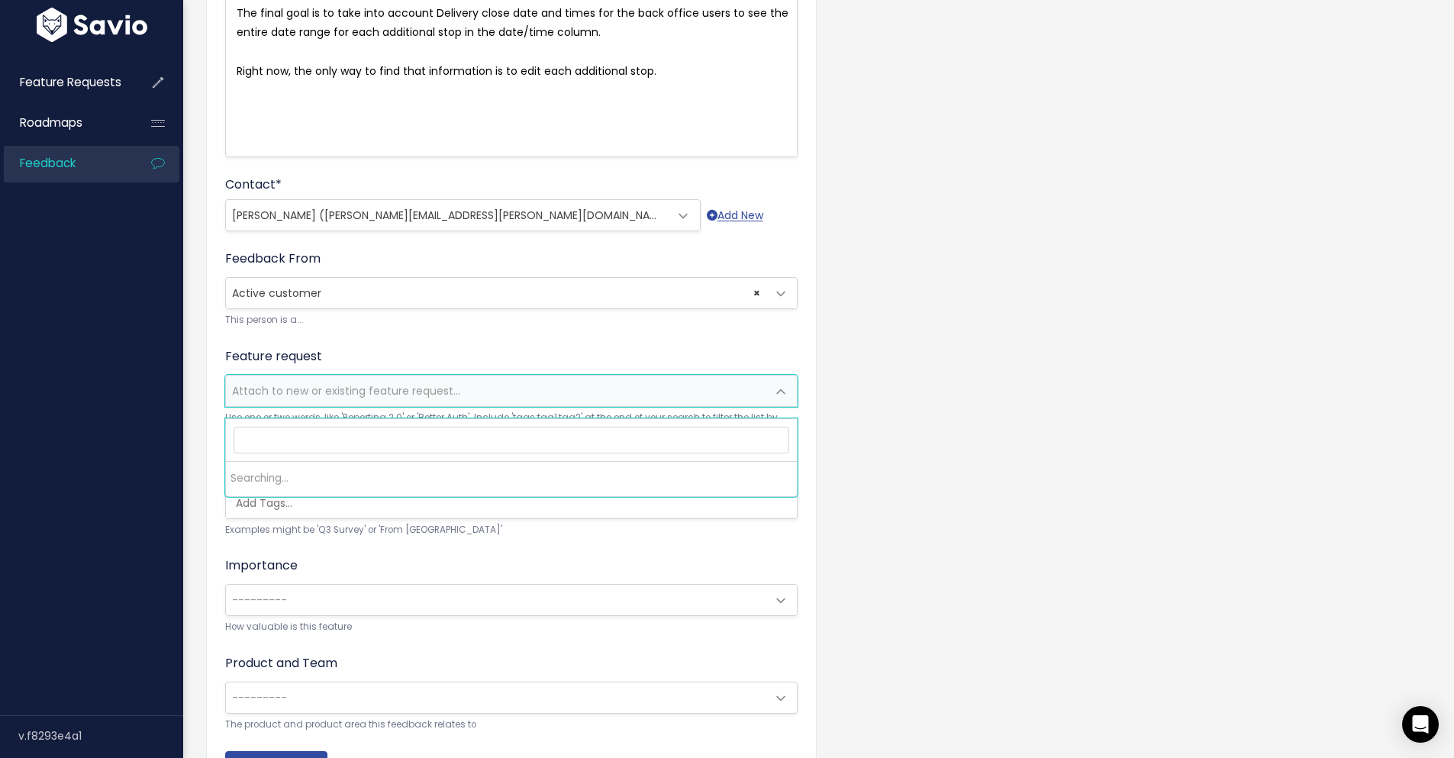
click at [395, 398] on span "Attach to new or existing feature request..." at bounding box center [346, 390] width 228 height 15
click at [393, 398] on span "Attach to new or existing feature request..." at bounding box center [346, 390] width 228 height 15
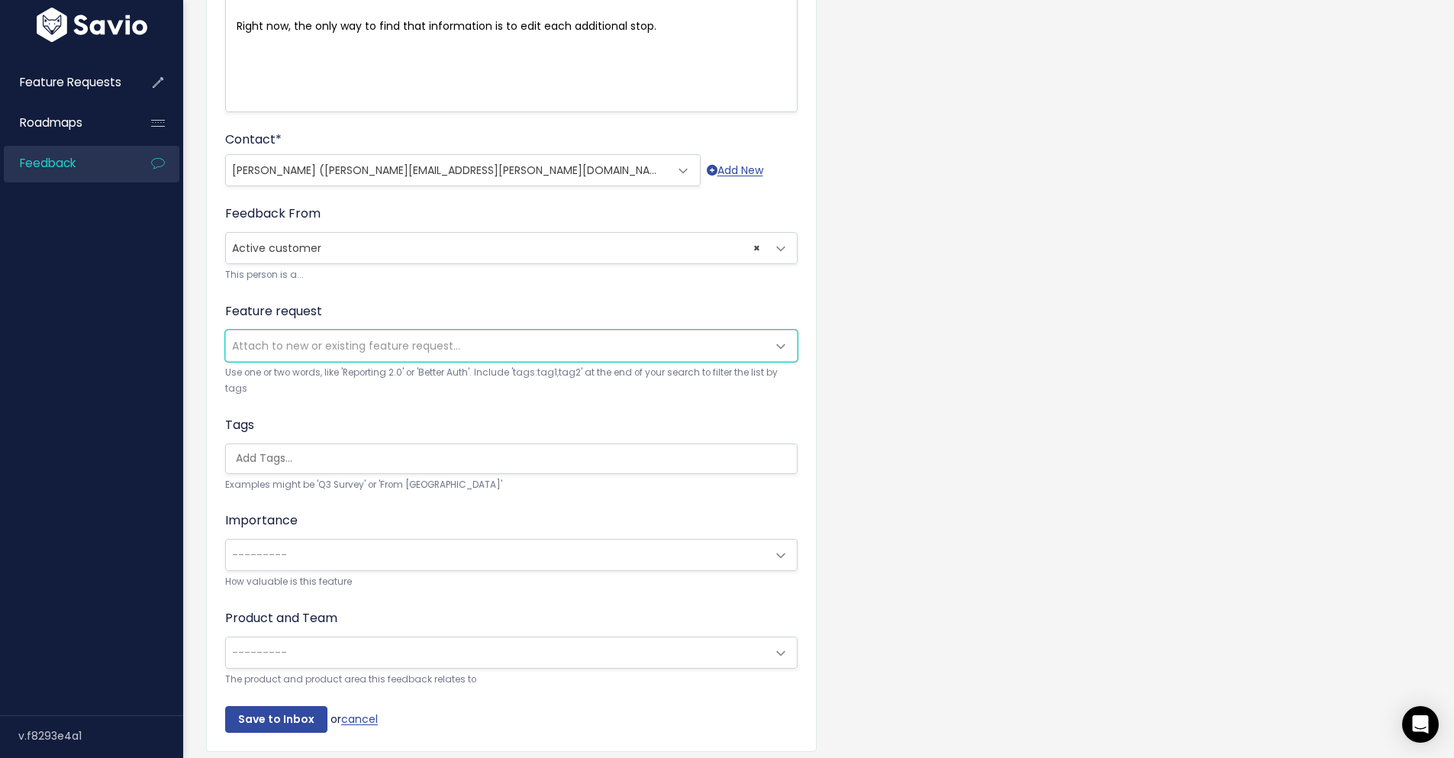
scroll to position [427, 0]
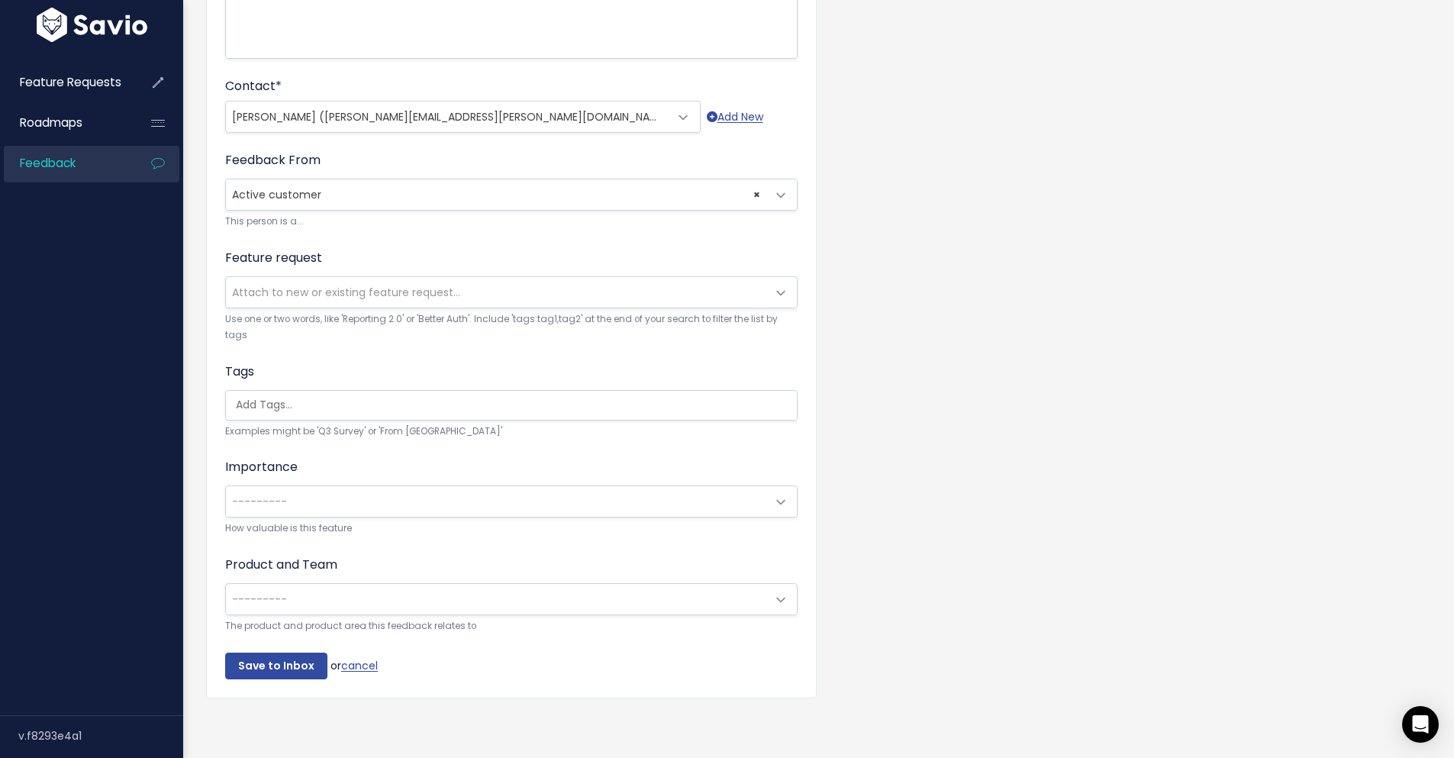
click at [360, 470] on div "Importance --------- Nice to have - Brokerage is Ok Needs to Have - Brokerage O…" at bounding box center [511, 497] width 572 height 79
click at [363, 520] on small "How valuable is this feature" at bounding box center [511, 528] width 572 height 16
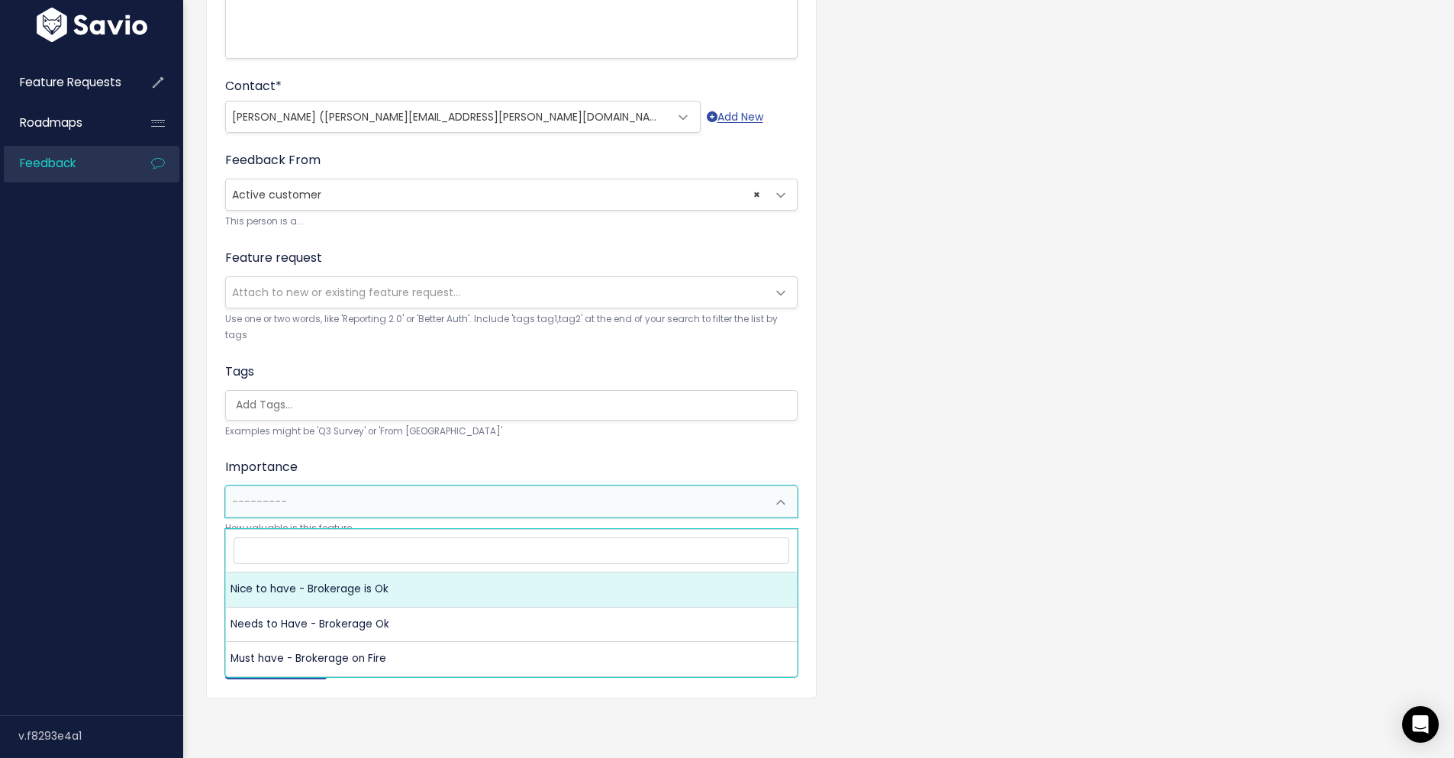
click at [359, 491] on span "---------" at bounding box center [496, 501] width 540 height 31
select select "NICE_TO_HAVE"
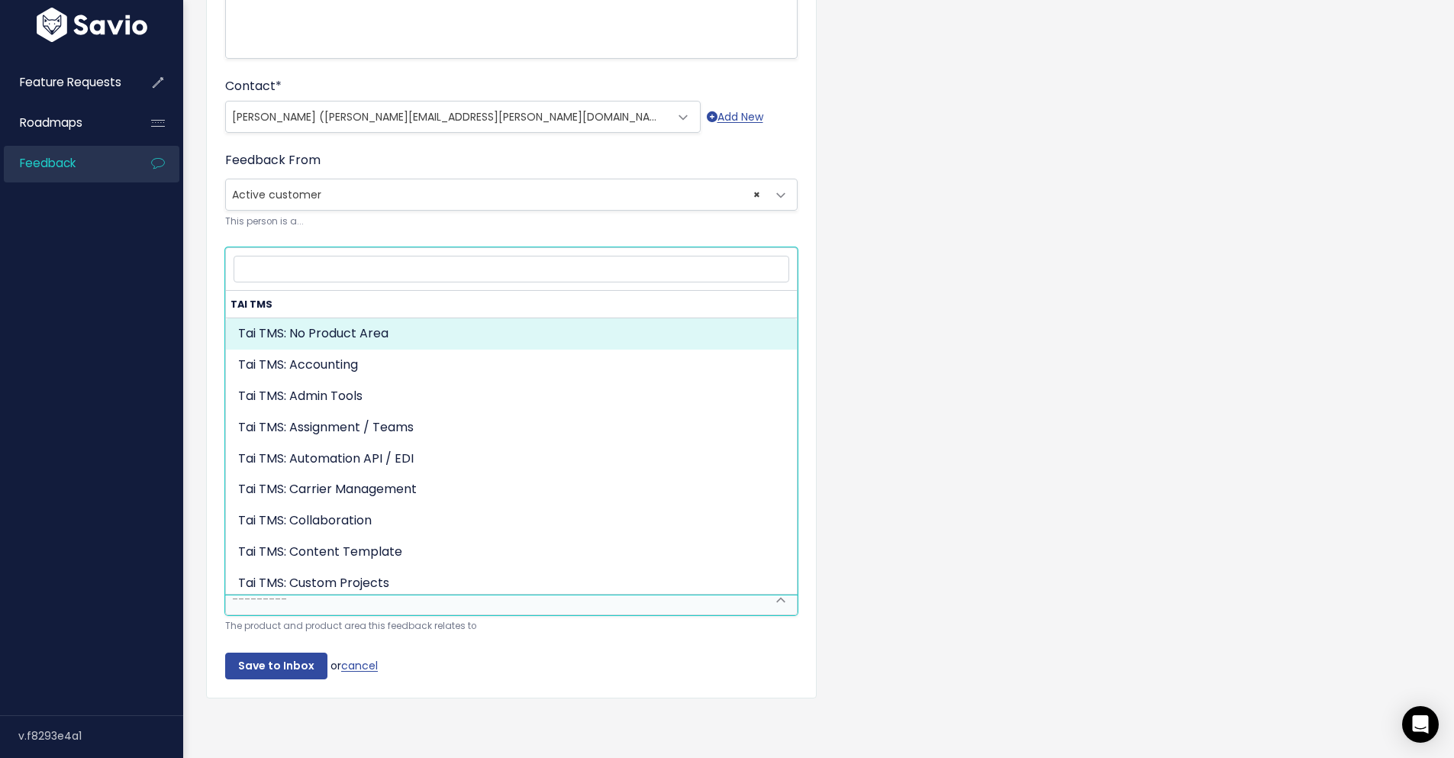
click at [340, 584] on span "---------" at bounding box center [496, 599] width 540 height 31
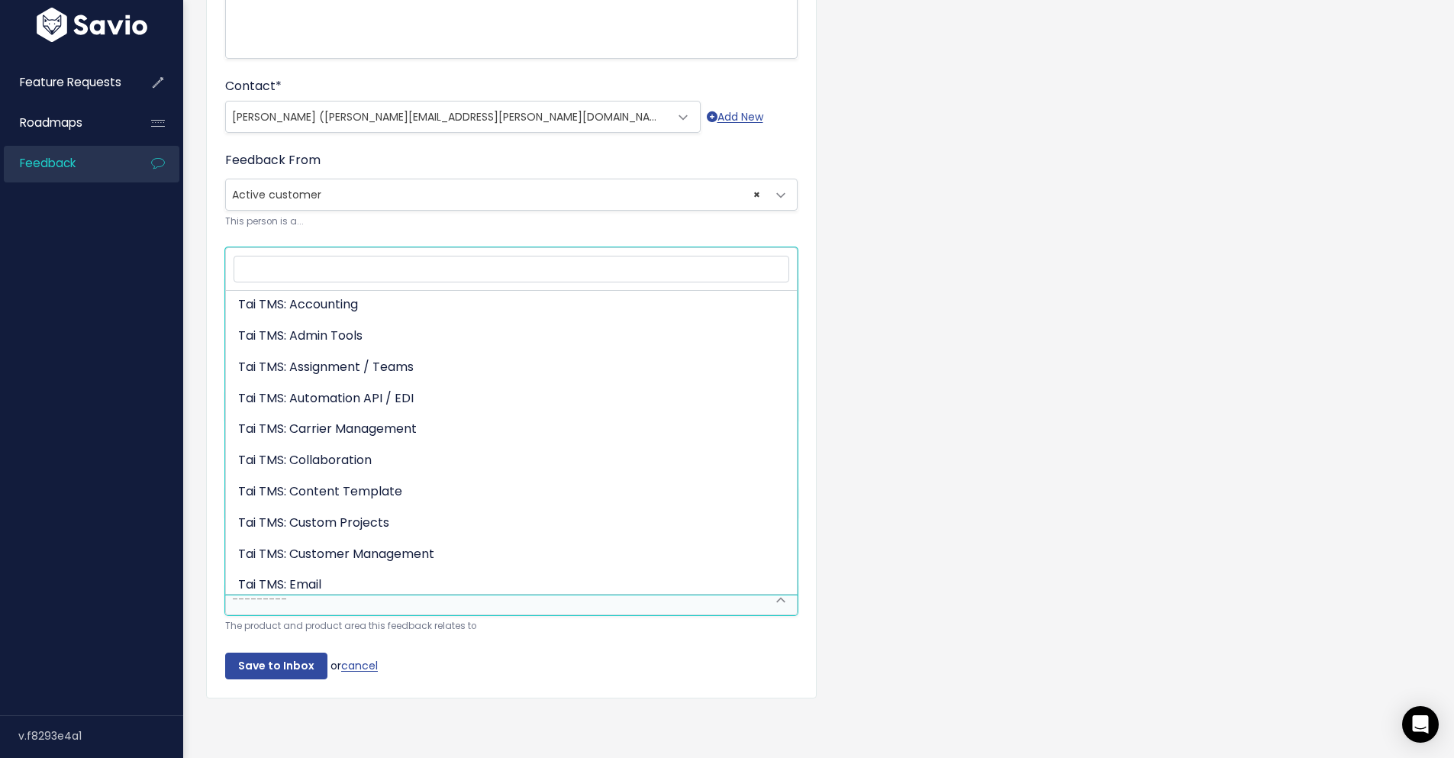
scroll to position [0, 0]
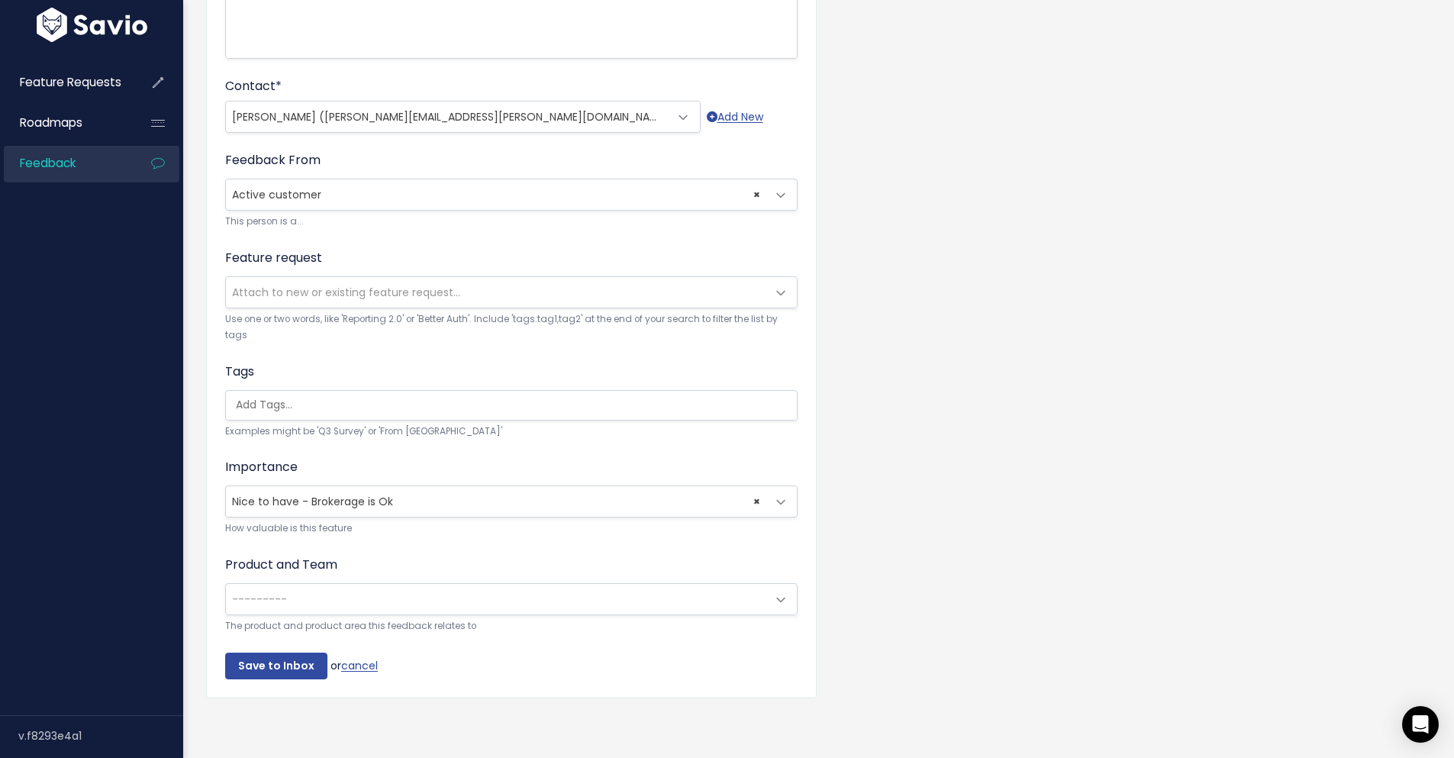
click at [407, 624] on form "Customer Problem * Bedrock Logistics reports that when having multiple addition…" at bounding box center [511, 206] width 572 height 946
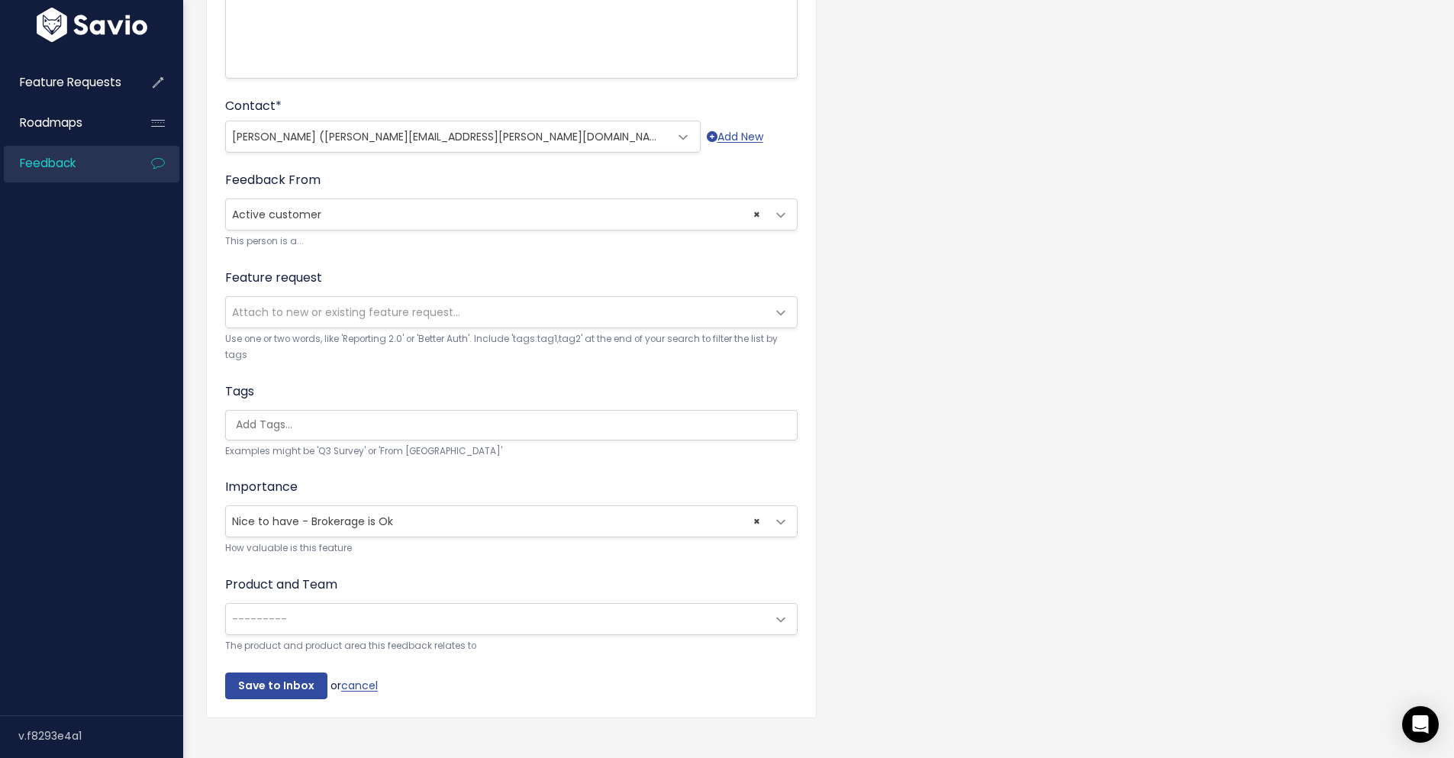
scroll to position [427, 0]
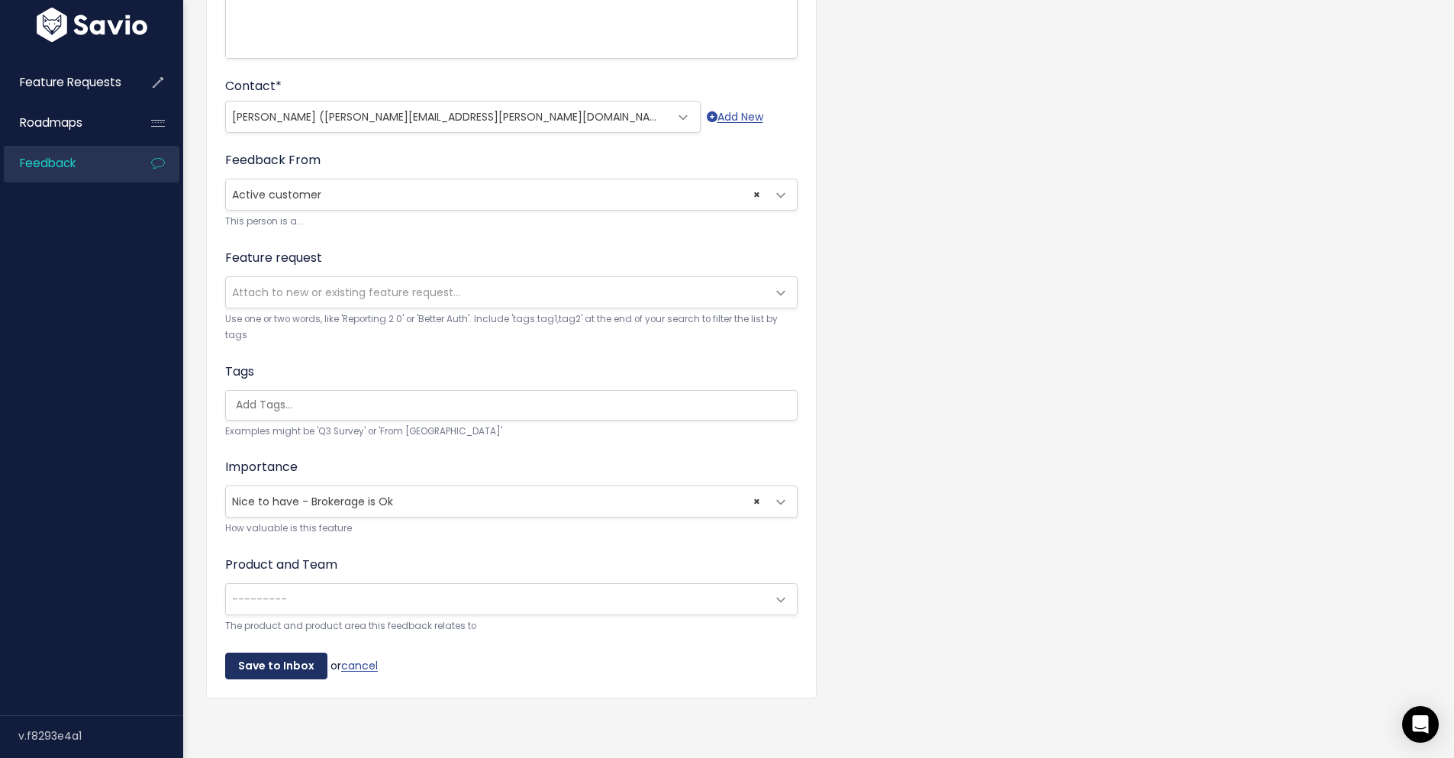
click at [259, 661] on input "Save to Inbox" at bounding box center [276, 665] width 102 height 27
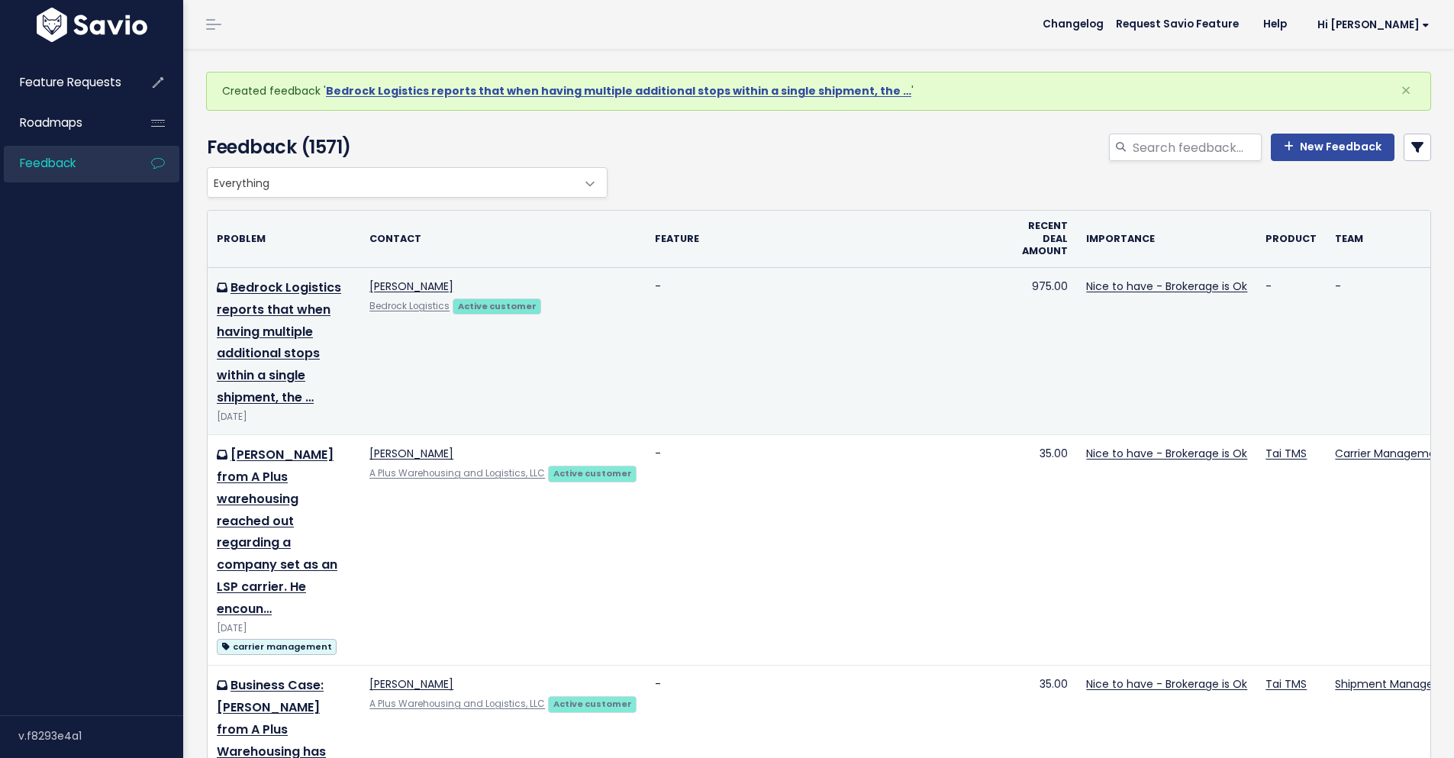
click at [305, 320] on td "Bedrock Logistics reports that when having multiple additional stops within a s…" at bounding box center [284, 351] width 153 height 167
click at [285, 296] on td "Bedrock Logistics reports that when having multiple additional stops within a s…" at bounding box center [284, 351] width 153 height 167
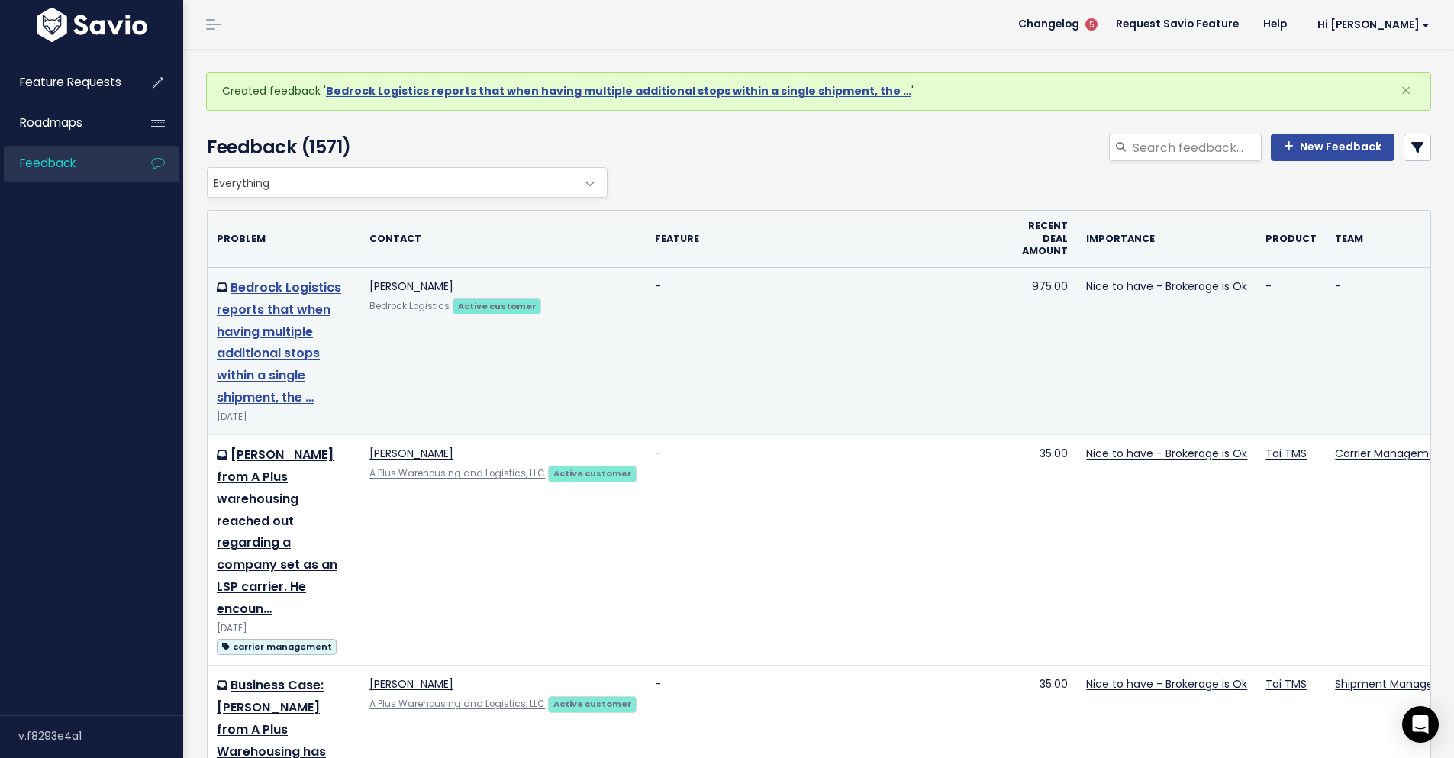
click at [297, 342] on td "Bedrock Logistics reports that when having multiple additional stops within a s…" at bounding box center [284, 351] width 153 height 167
click at [271, 391] on link "Bedrock Logistics reports that when having multiple additional stops within a s…" at bounding box center [279, 342] width 124 height 127
